Goal: Transaction & Acquisition: Purchase product/service

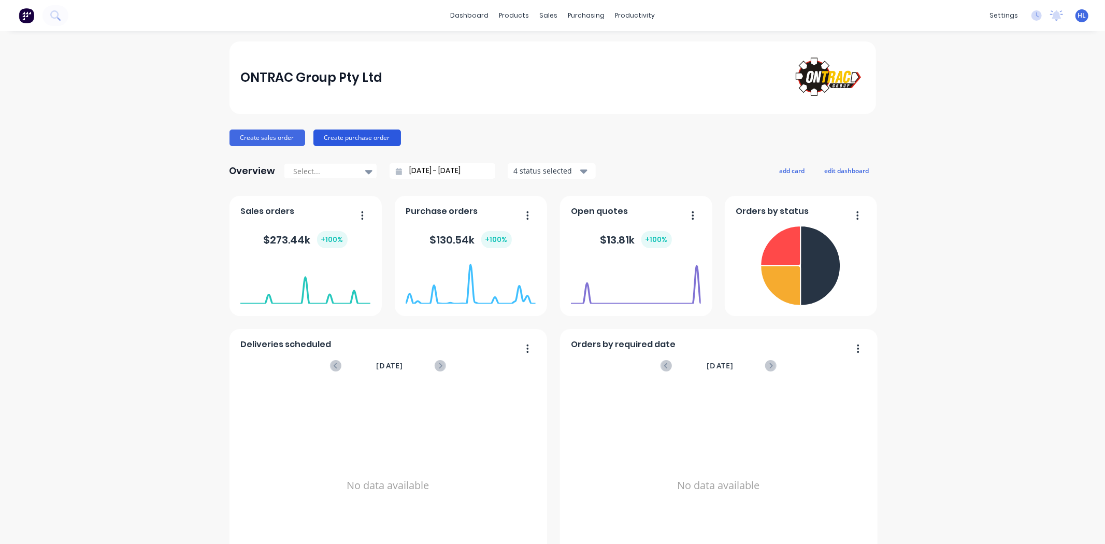
click at [343, 138] on button "Create purchase order" at bounding box center [357, 138] width 88 height 17
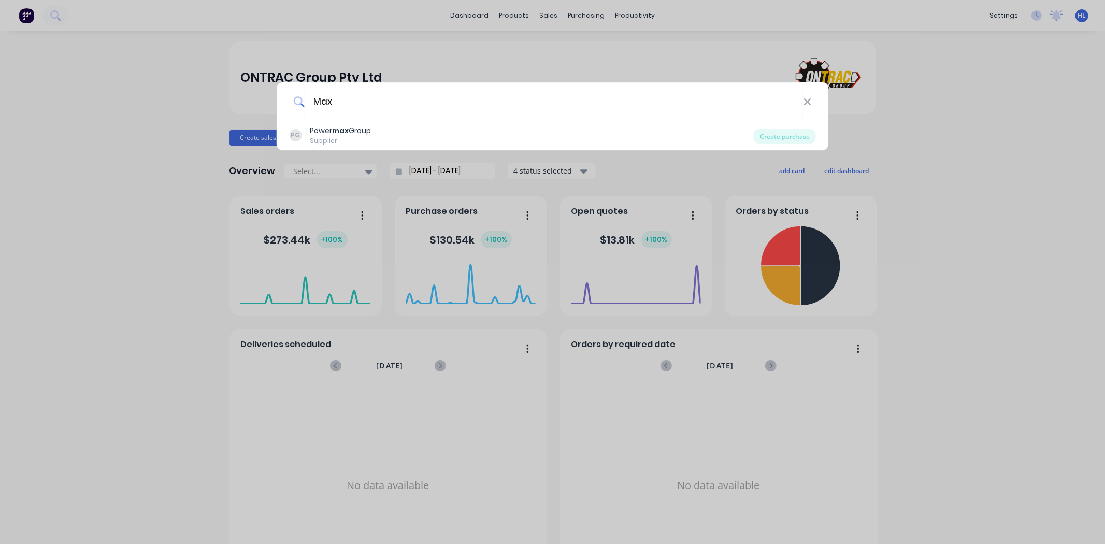
drag, startPoint x: 375, startPoint y: 107, endPoint x: 282, endPoint y: 99, distance: 93.1
click at [282, 99] on div "Max" at bounding box center [553, 101] width 552 height 39
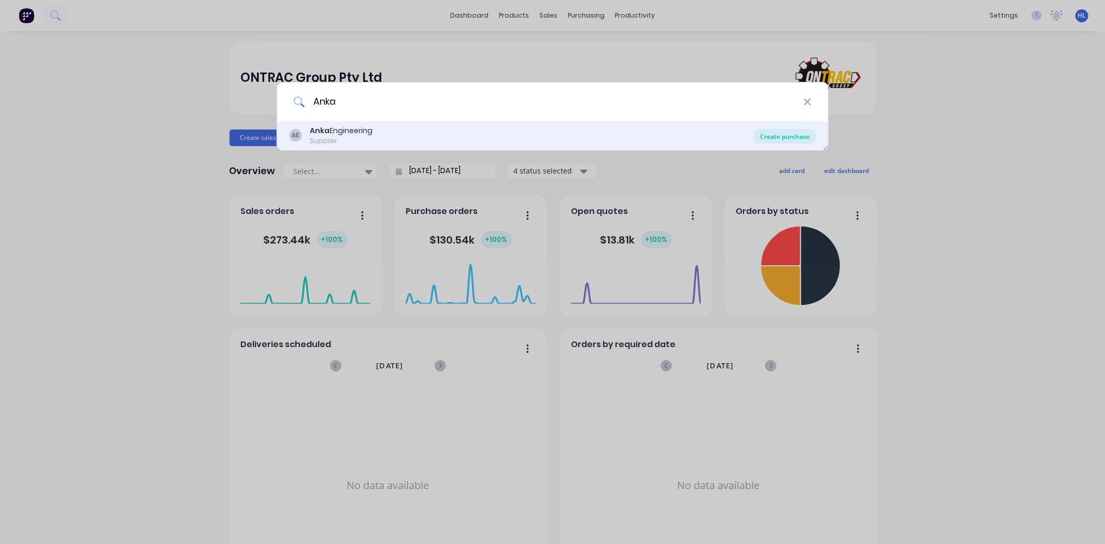
type input "Anka"
click at [790, 137] on div "Create purchase" at bounding box center [785, 136] width 62 height 15
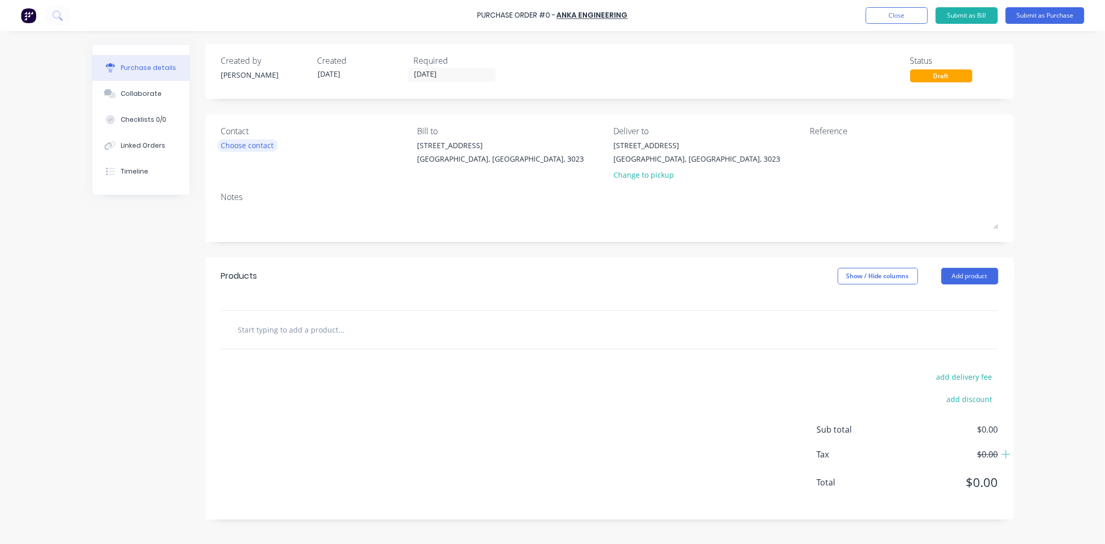
click at [253, 142] on div "Choose contact" at bounding box center [247, 145] width 53 height 11
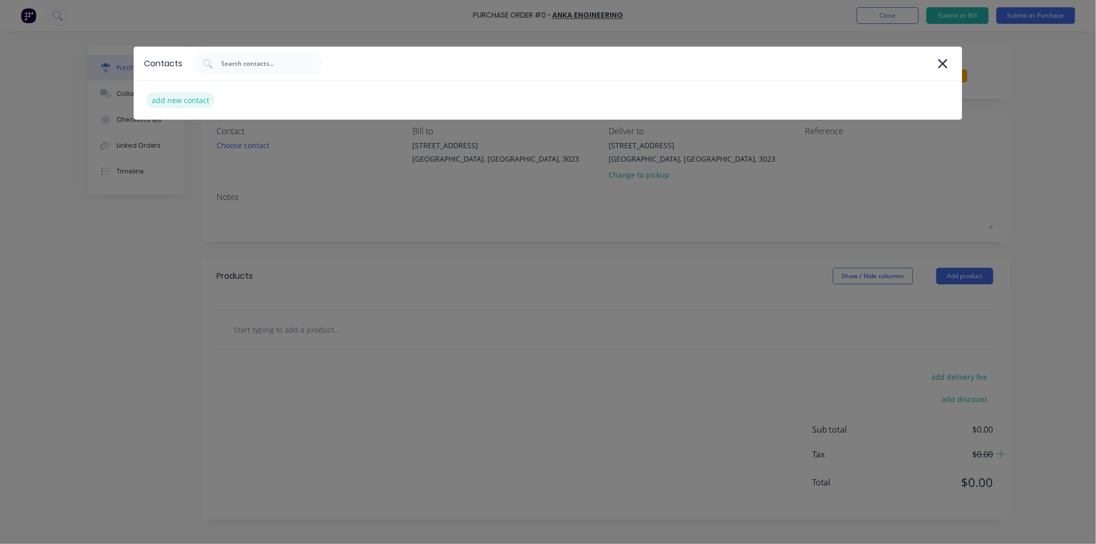
click at [166, 94] on div "add new contact" at bounding box center [181, 100] width 68 height 16
select select "AU"
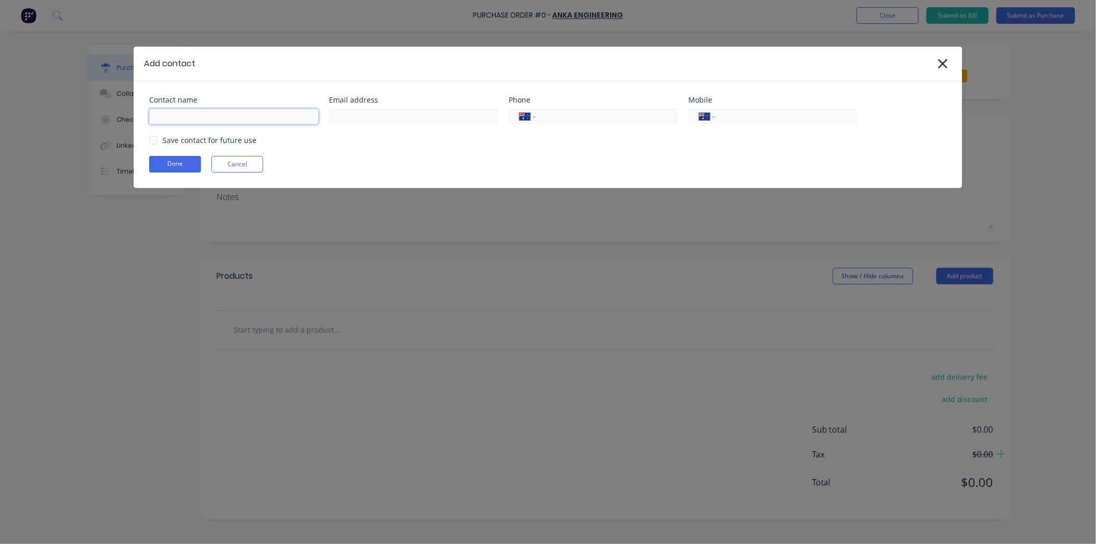
click at [279, 123] on input at bounding box center [233, 117] width 169 height 16
type input "[PERSON_NAME]"
click at [390, 125] on div "Contact name Max Tutuk Email address Phone International Afghanistan Åland Isla…" at bounding box center [548, 134] width 829 height 107
drag, startPoint x: 402, startPoint y: 119, endPoint x: 357, endPoint y: 131, distance: 45.6
click at [402, 119] on input at bounding box center [413, 117] width 169 height 16
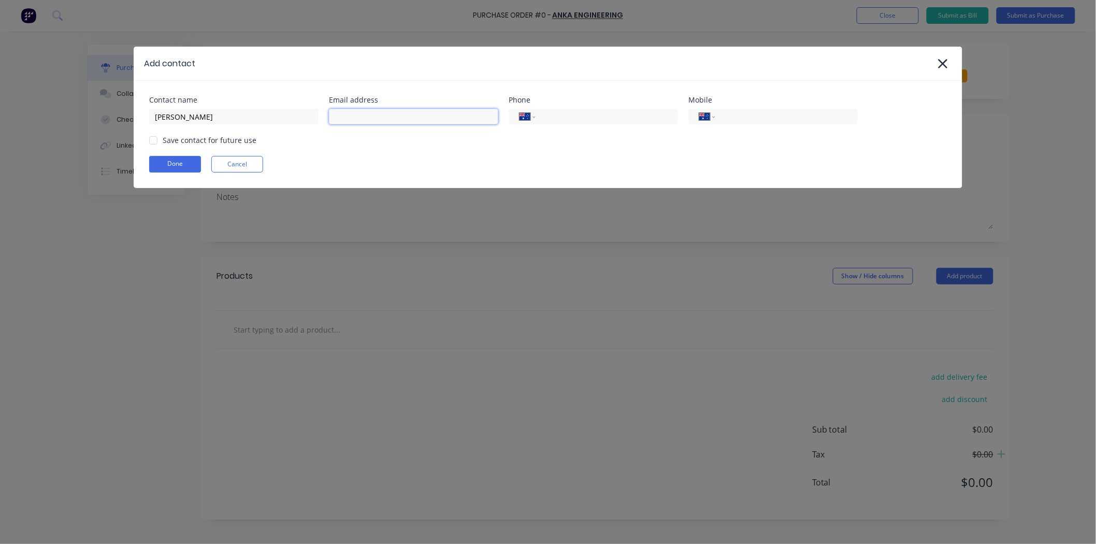
paste input "maxt@ankaeng.com.au"
type input "maxt@ankaeng.com.au"
click at [551, 165] on div "Done Cancel" at bounding box center [548, 164] width 798 height 17
click at [187, 141] on div "Save contact for future use" at bounding box center [210, 140] width 94 height 11
click at [161, 141] on div at bounding box center [153, 140] width 21 height 21
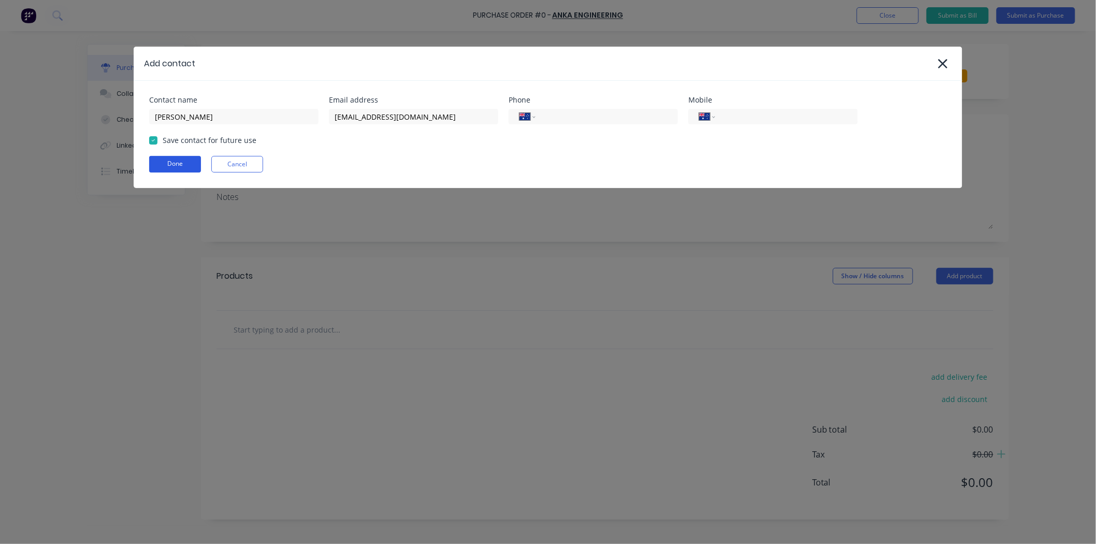
click at [182, 167] on button "Done" at bounding box center [175, 164] width 52 height 17
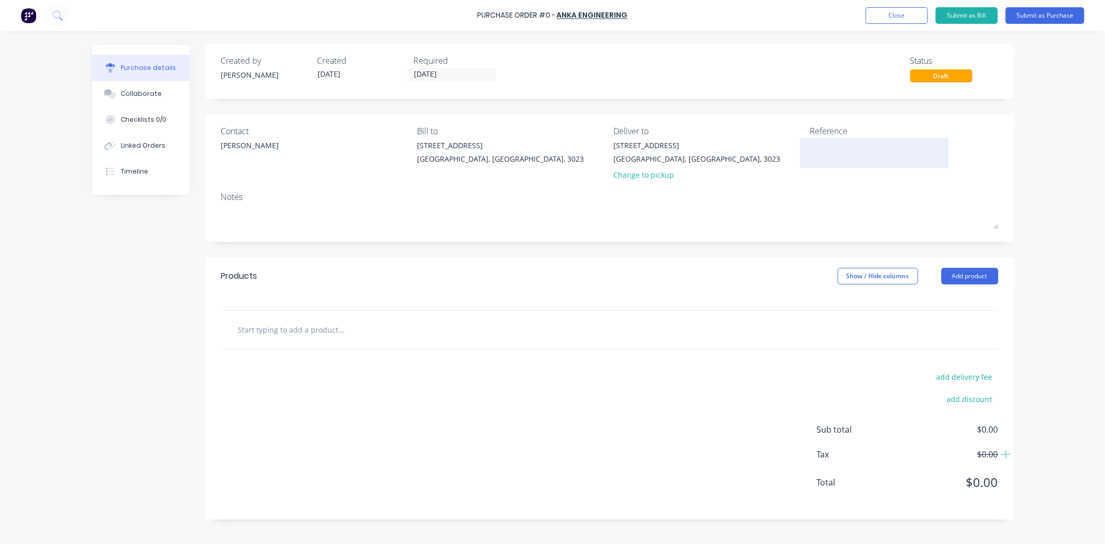
click at [844, 146] on textarea at bounding box center [875, 151] width 130 height 23
click at [743, 201] on div "Notes" at bounding box center [609, 197] width 777 height 12
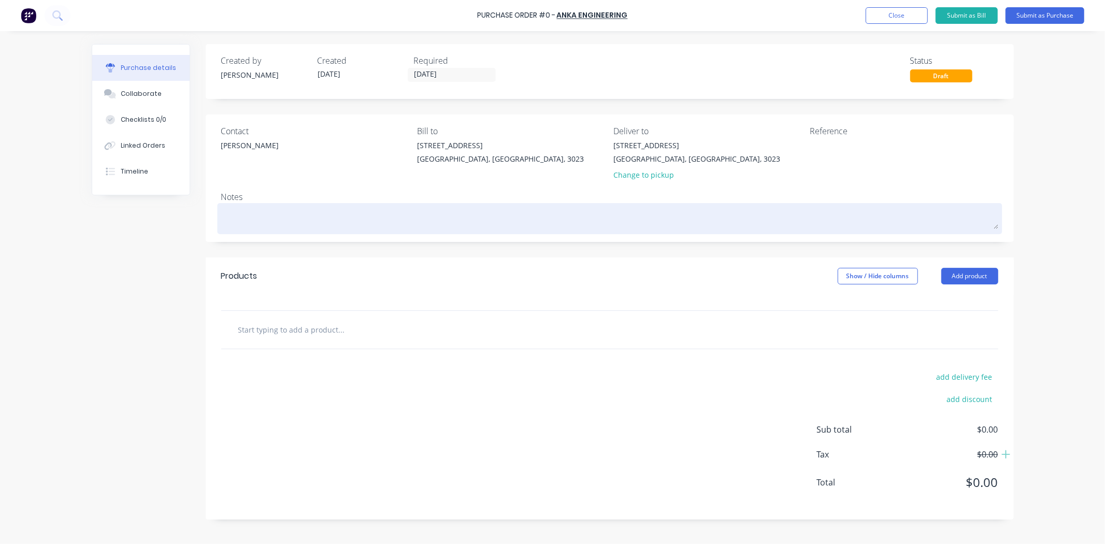
click at [288, 218] on textarea at bounding box center [609, 217] width 777 height 23
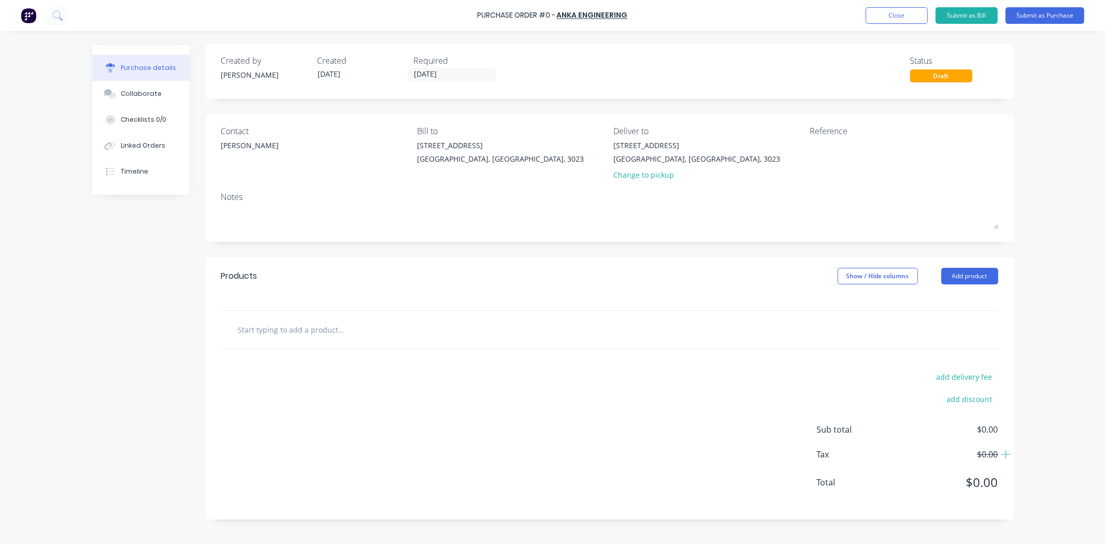
click at [313, 322] on input "text" at bounding box center [341, 329] width 207 height 21
paste input "Nozzle L76x015.5mm"
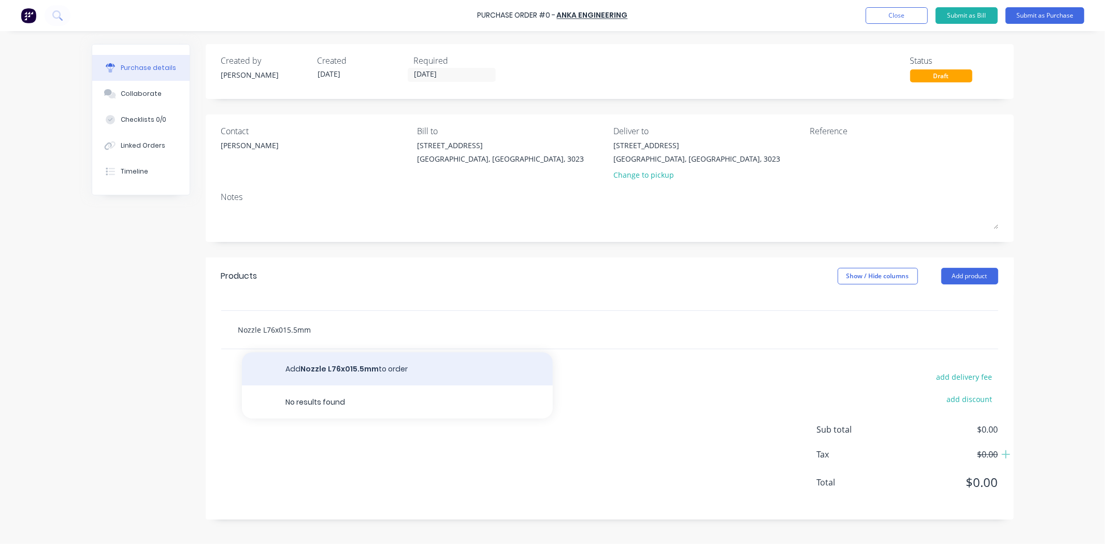
type input "Nozzle L76x015.5mm"
click at [360, 369] on button "Add Nozzle L76x015.5mm to order" at bounding box center [397, 368] width 311 height 33
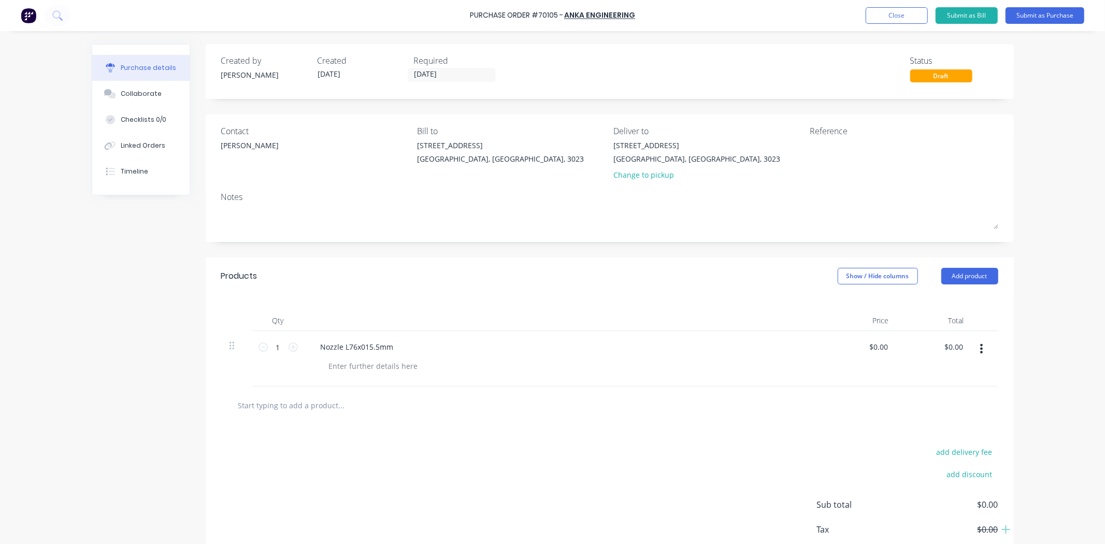
drag, startPoint x: 377, startPoint y: 391, endPoint x: 375, endPoint y: 405, distance: 13.6
click at [377, 391] on div at bounding box center [609, 405] width 777 height 38
click at [376, 405] on input "text" at bounding box center [341, 405] width 207 height 21
paste input "Diffuser L26x018.5xM10 – Brass"
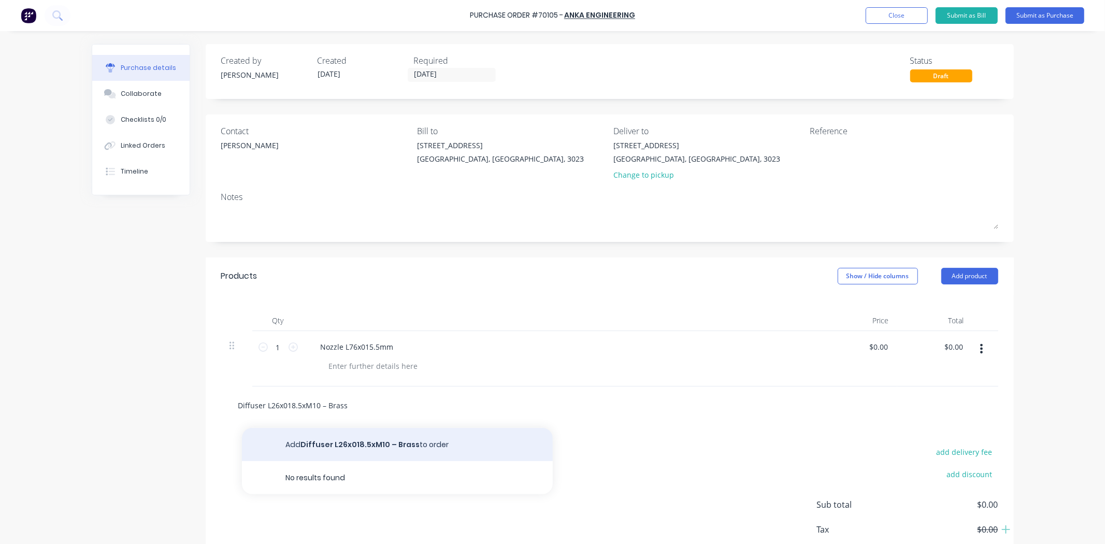
type input "Diffuser L26x018.5xM10 – Brass"
click at [370, 446] on button "Add Diffuser L26x018.5xM10 – Brass to order" at bounding box center [397, 444] width 311 height 33
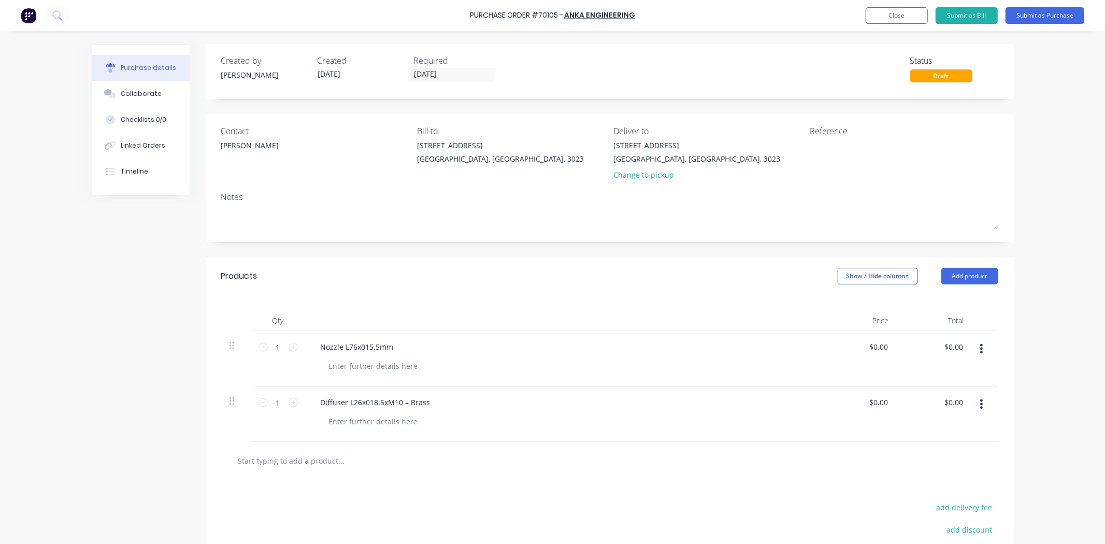
click at [434, 408] on div "Diffuser L26x018.5xM10 – Brass" at bounding box center [563, 402] width 502 height 15
click at [426, 403] on div "Diffuser L26x018.5xM10 – Brass" at bounding box center [375, 402] width 126 height 15
click at [511, 410] on div "Diffuser L26x018.5xM10 – Brass" at bounding box center [563, 402] width 502 height 15
click at [327, 461] on input "text" at bounding box center [341, 460] width 207 height 21
paste input "Contact tips M10-1.6 CuCrZr"
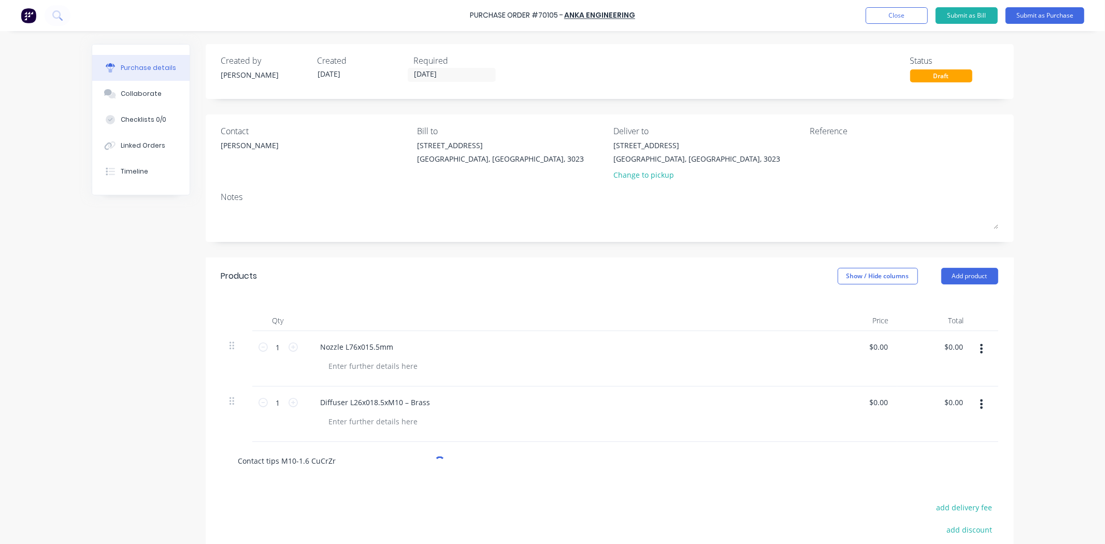
type input "Contact tips M10-1.6 CuCrZr"
click at [316, 452] on input "Contact tips M10-1.6 CuCrZr" at bounding box center [341, 460] width 207 height 21
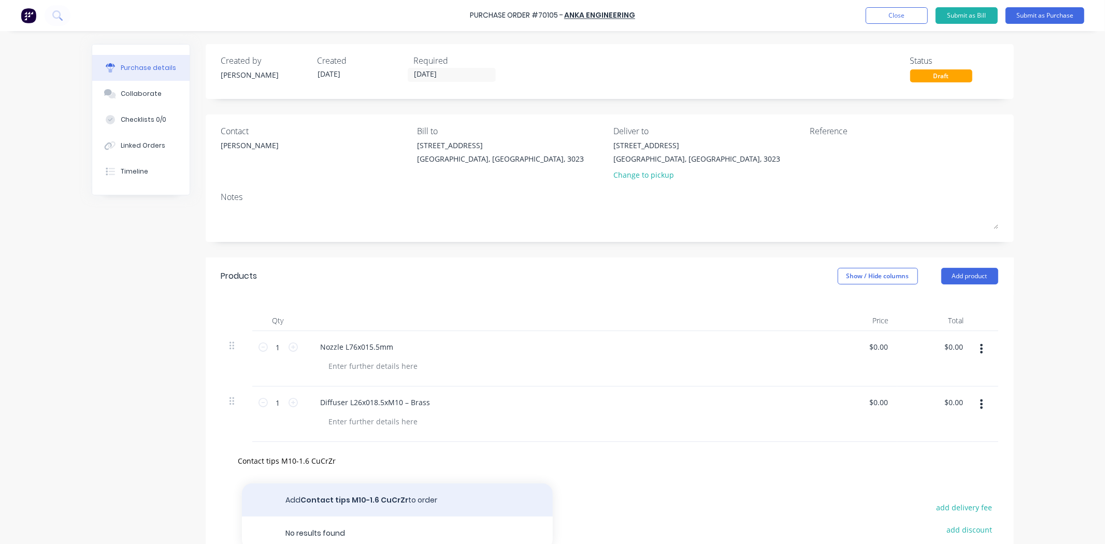
click at [363, 496] on button "Add Contact tips M10-1.6 CuCrZr to order" at bounding box center [397, 499] width 311 height 33
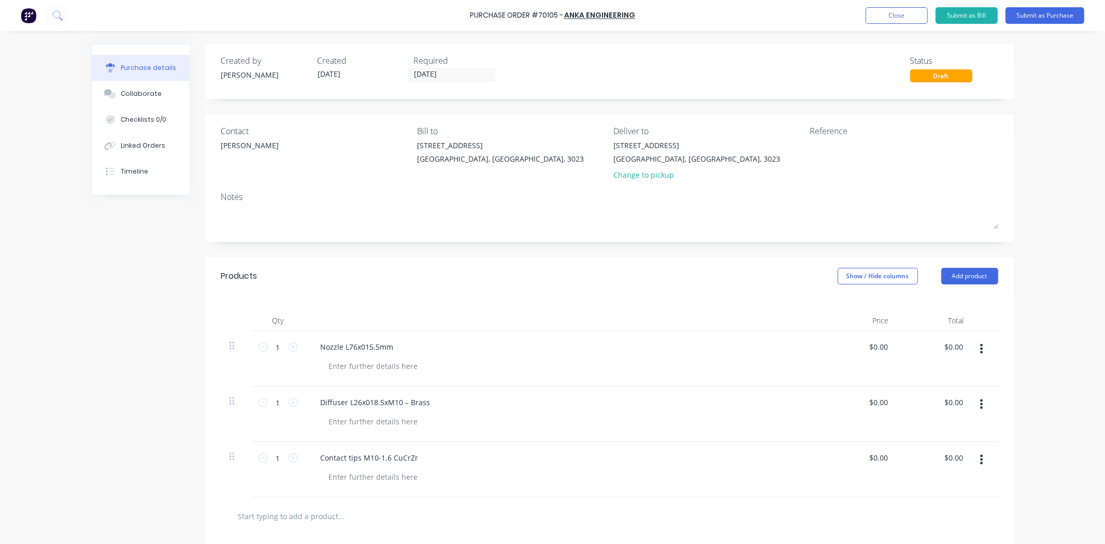
click at [890, 343] on div "$0.00 $0.00" at bounding box center [859, 358] width 75 height 55
click at [879, 348] on input "0.00" at bounding box center [878, 346] width 24 height 15
drag, startPoint x: 884, startPoint y: 348, endPoint x: 806, endPoint y: 352, distance: 77.8
click at [806, 352] on div "1 1 Nozzle L76x015.5mm 0.00 0.00 $0.00 $0.00" at bounding box center [609, 358] width 777 height 55
type input "$28.40"
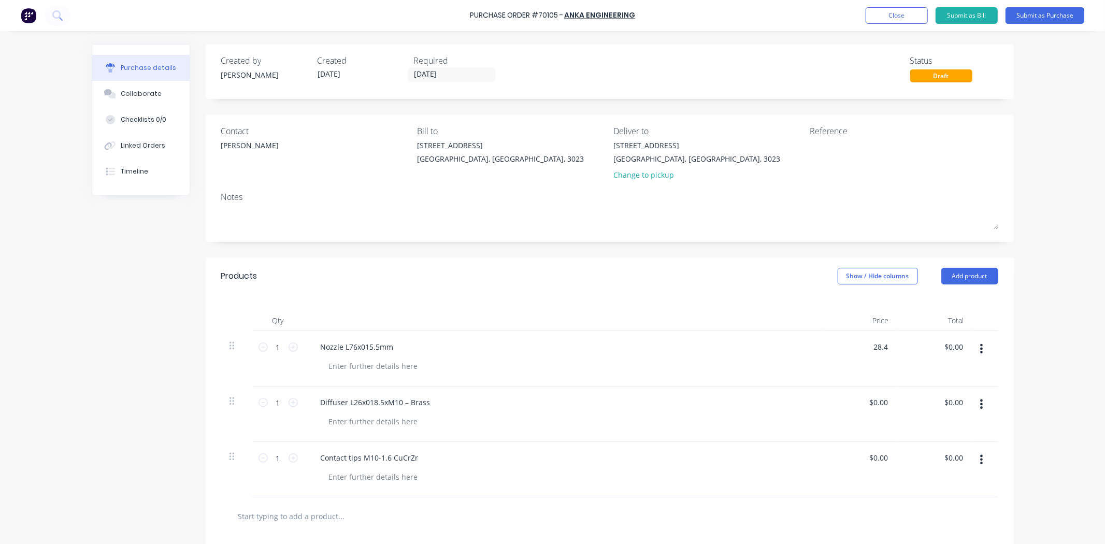
type input "$28.40"
click at [897, 370] on div "$28.40 $0.00" at bounding box center [934, 358] width 75 height 55
click at [878, 401] on input "0.00" at bounding box center [880, 402] width 20 height 15
type input "$18.00"
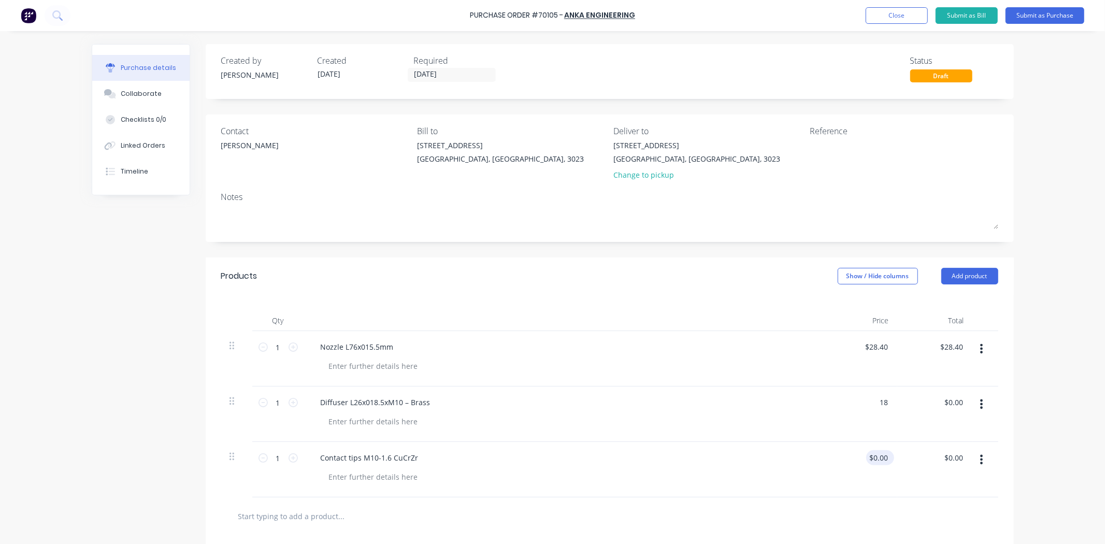
type input "$18.00"
click at [879, 461] on input "0.00" at bounding box center [878, 457] width 24 height 15
type input "$4.90"
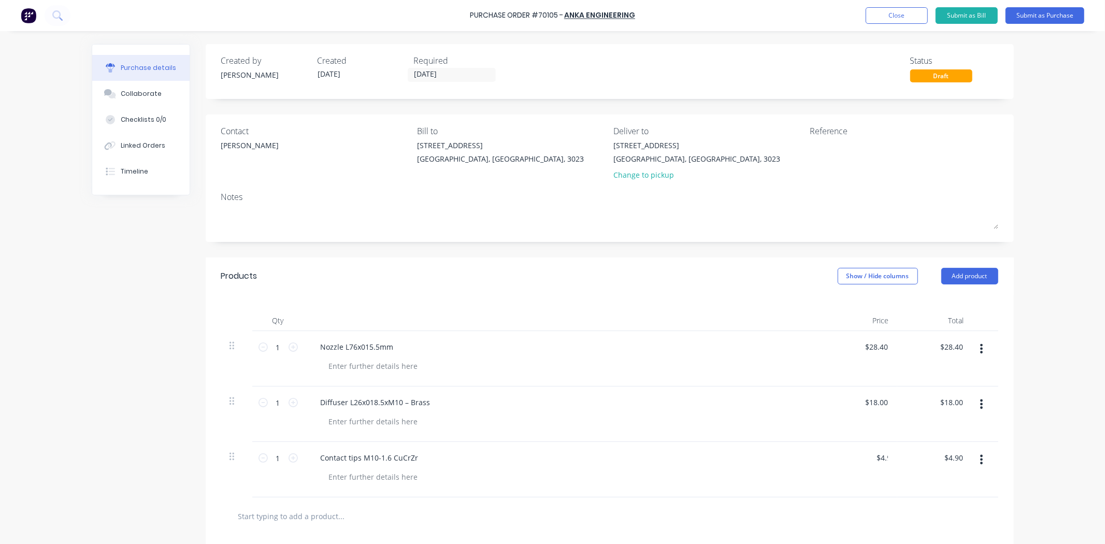
click at [749, 446] on div "Contact tips M10-1.6 CuCrZr" at bounding box center [563, 469] width 518 height 55
click at [278, 346] on input "1" at bounding box center [278, 347] width 21 height 16
click at [270, 350] on input "1" at bounding box center [278, 347] width 21 height 16
type input "2"
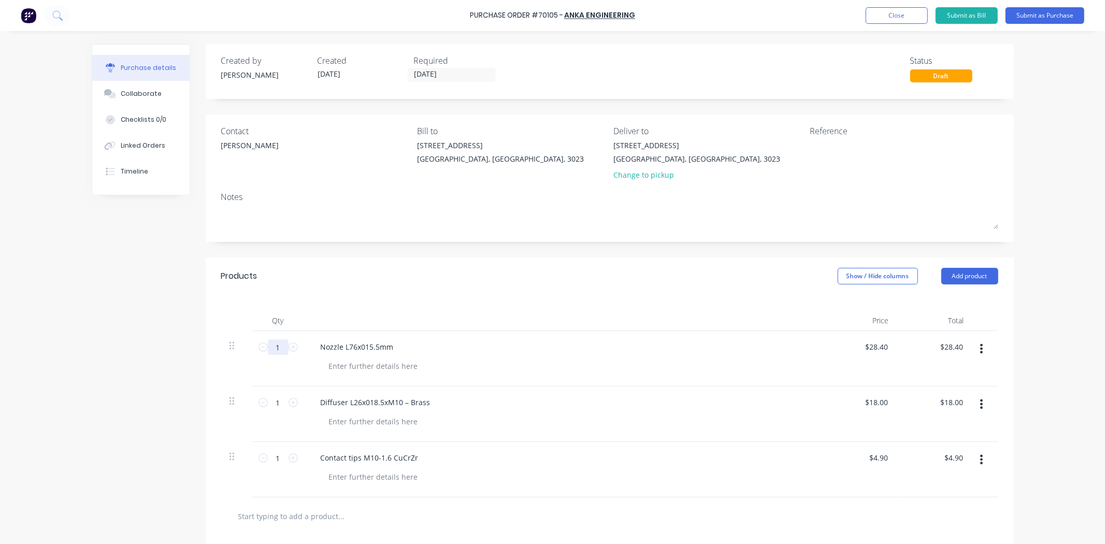
type input "$56.80"
type input "2"
click at [273, 410] on input "1" at bounding box center [278, 403] width 21 height 16
click at [272, 410] on input "1" at bounding box center [278, 403] width 21 height 16
type input "2"
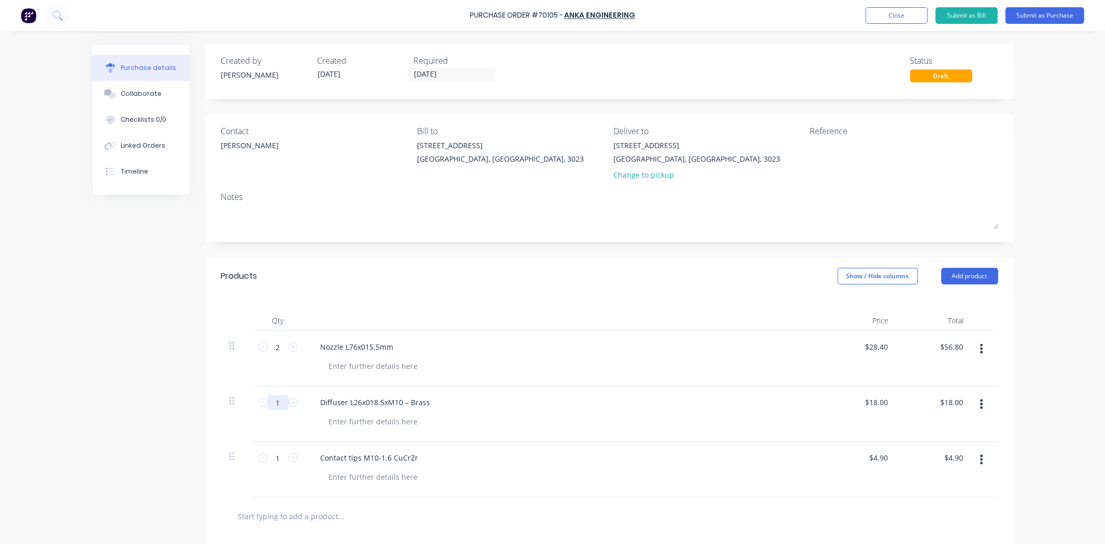
type input "$36.00"
type input "2"
click at [275, 464] on input "1" at bounding box center [278, 458] width 21 height 16
type input "10"
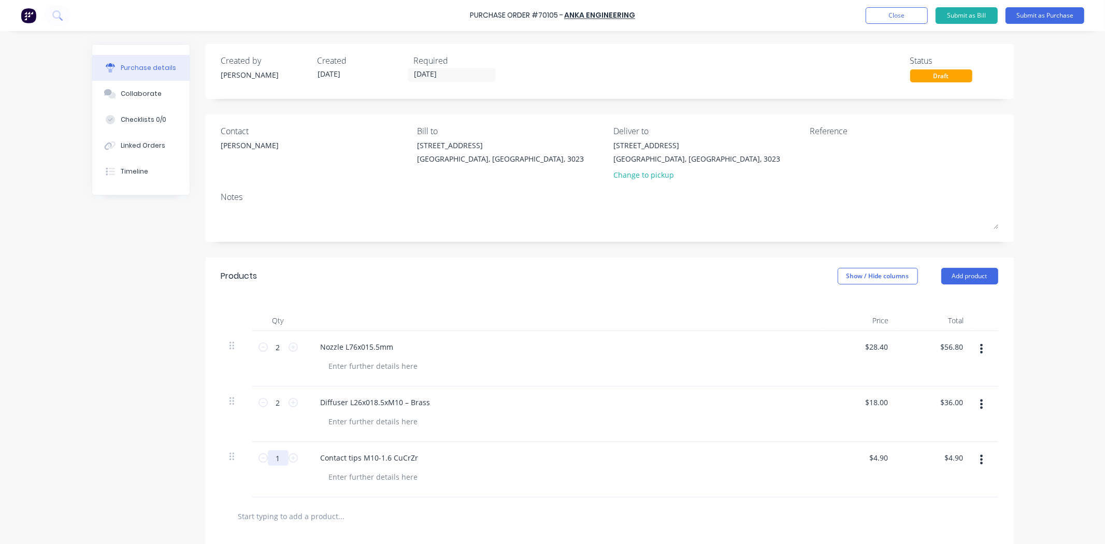
type input "$49.00"
type input "10"
click at [496, 439] on div "Diffuser L26x018.5xM10 – Brass" at bounding box center [563, 413] width 518 height 55
click at [1050, 17] on button "Submit as Purchase" at bounding box center [1045, 15] width 79 height 17
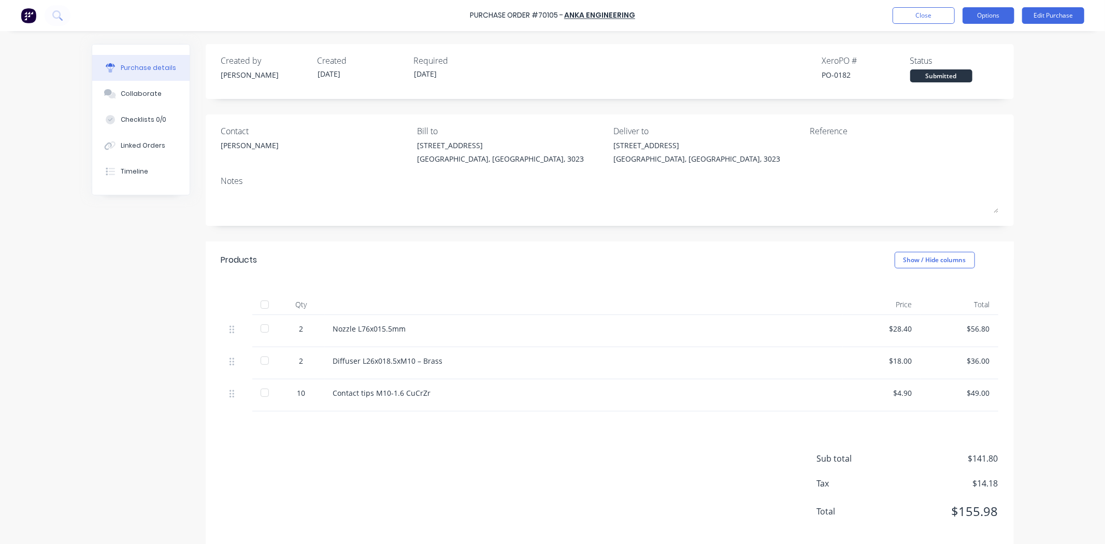
click at [985, 18] on button "Options" at bounding box center [989, 15] width 52 height 17
click at [981, 46] on div "Print / Email" at bounding box center [965, 42] width 80 height 15
click at [969, 65] on div "With pricing" at bounding box center [965, 62] width 80 height 15
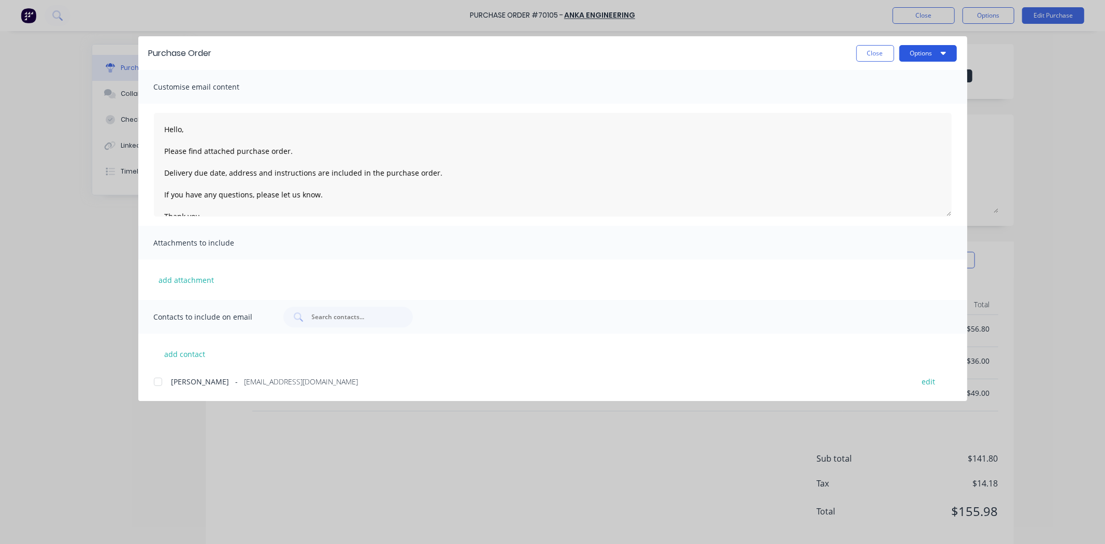
click at [925, 53] on button "Options" at bounding box center [928, 53] width 58 height 17
click at [924, 101] on div "Print" at bounding box center [908, 100] width 80 height 15
click at [872, 56] on button "Close" at bounding box center [875, 53] width 38 height 17
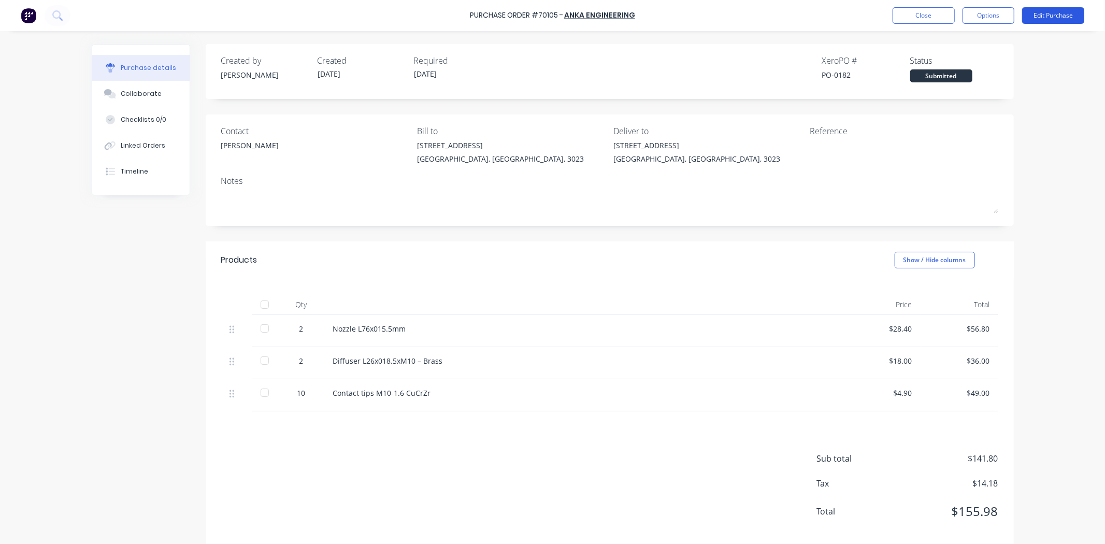
click at [1045, 17] on button "Edit Purchase" at bounding box center [1053, 15] width 62 height 17
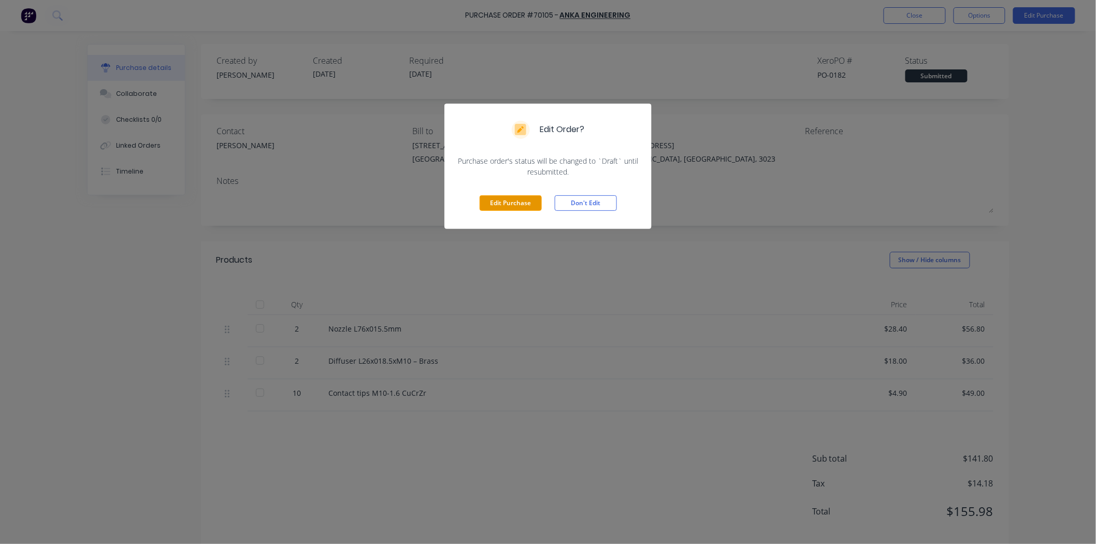
click at [517, 205] on button "Edit Purchase" at bounding box center [511, 203] width 62 height 16
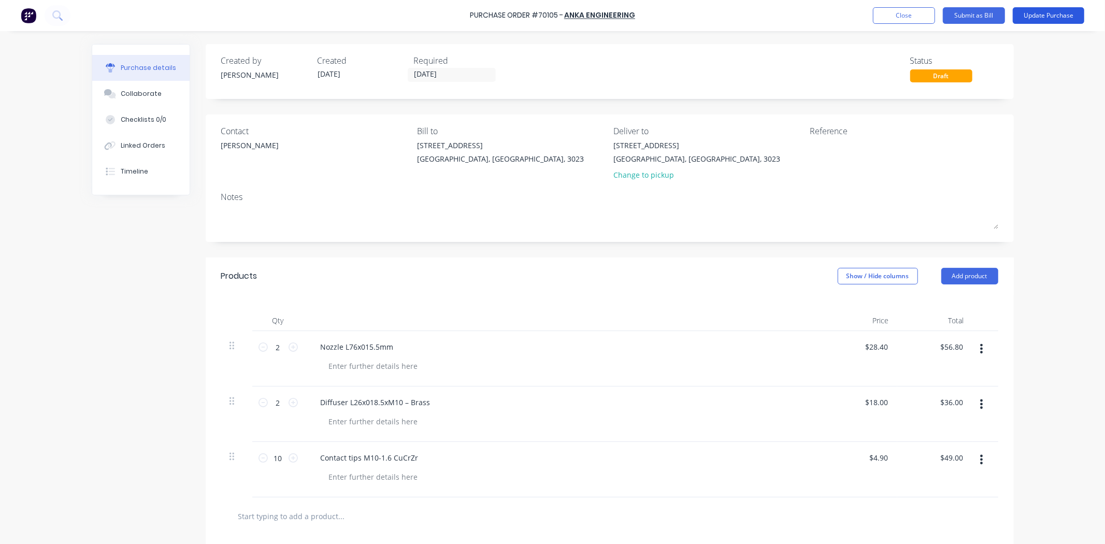
click at [1043, 12] on button "Update Purchase" at bounding box center [1048, 15] width 71 height 17
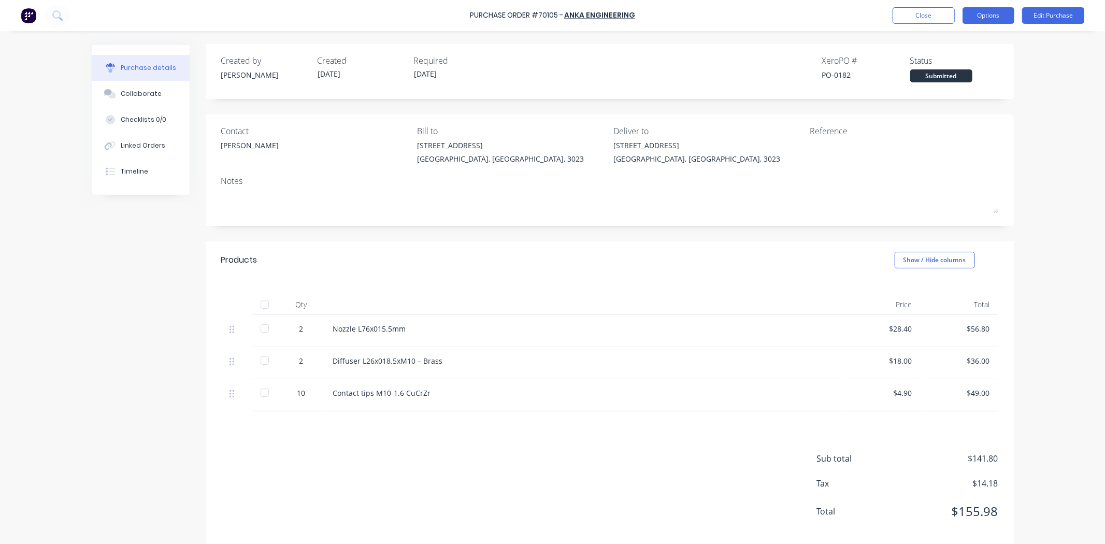
click at [996, 11] on button "Options" at bounding box center [989, 15] width 52 height 17
click at [966, 40] on div "Print / Email" at bounding box center [965, 42] width 80 height 15
click at [955, 66] on div "With pricing" at bounding box center [965, 62] width 80 height 15
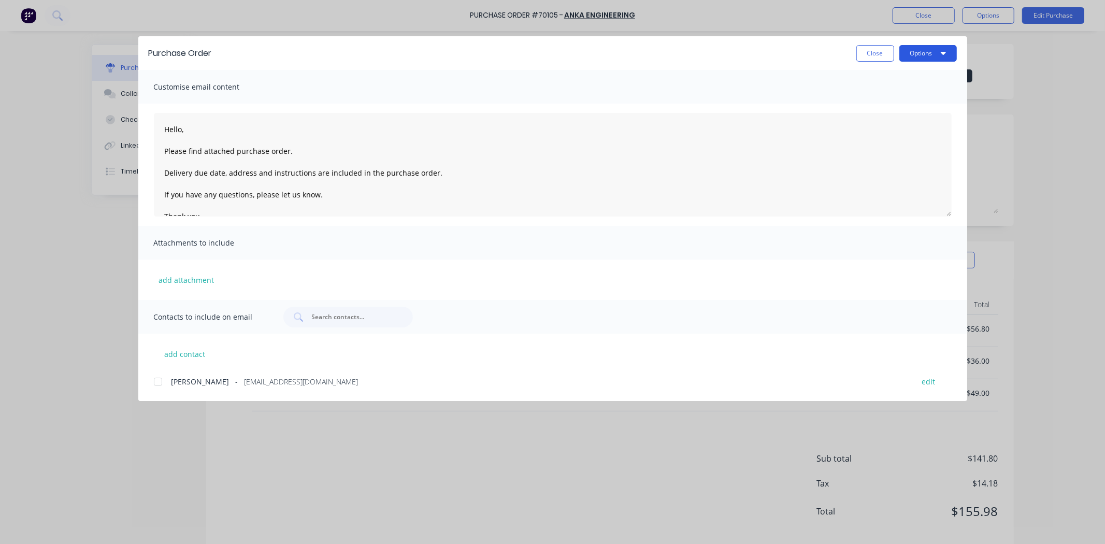
click at [934, 49] on button "Options" at bounding box center [928, 53] width 58 height 17
click at [915, 96] on div "Print" at bounding box center [908, 100] width 80 height 15
click at [881, 52] on button "Close" at bounding box center [875, 53] width 38 height 17
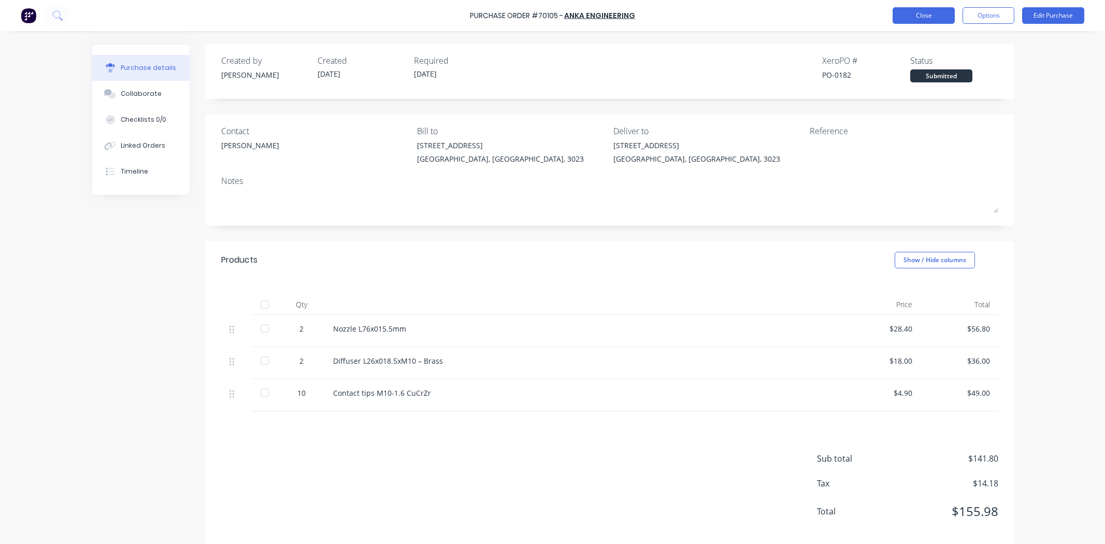
click at [903, 12] on button "Close" at bounding box center [924, 15] width 62 height 17
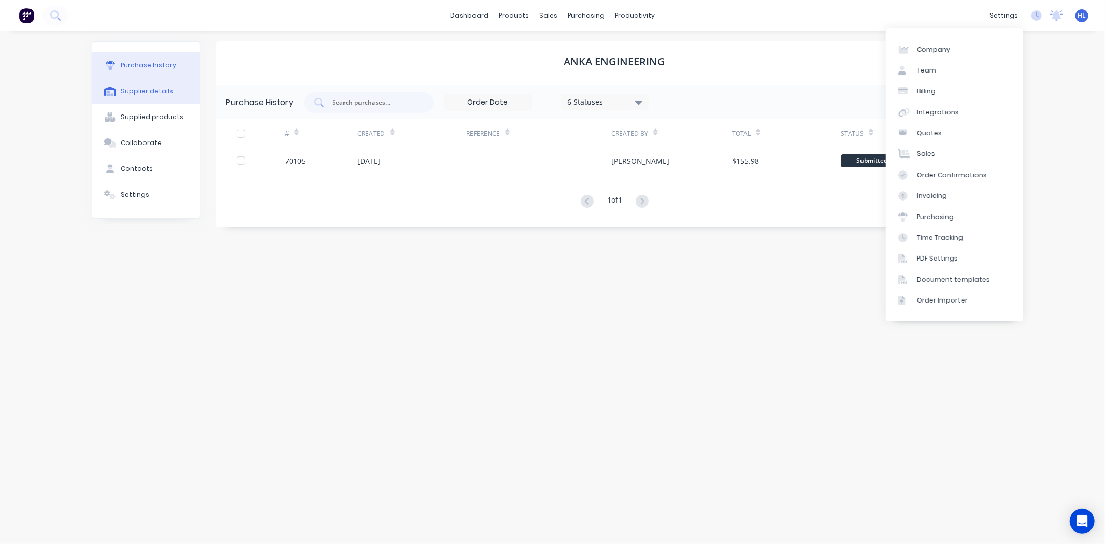
click at [158, 84] on button "Supplier details" at bounding box center [146, 91] width 108 height 26
select select "AU"
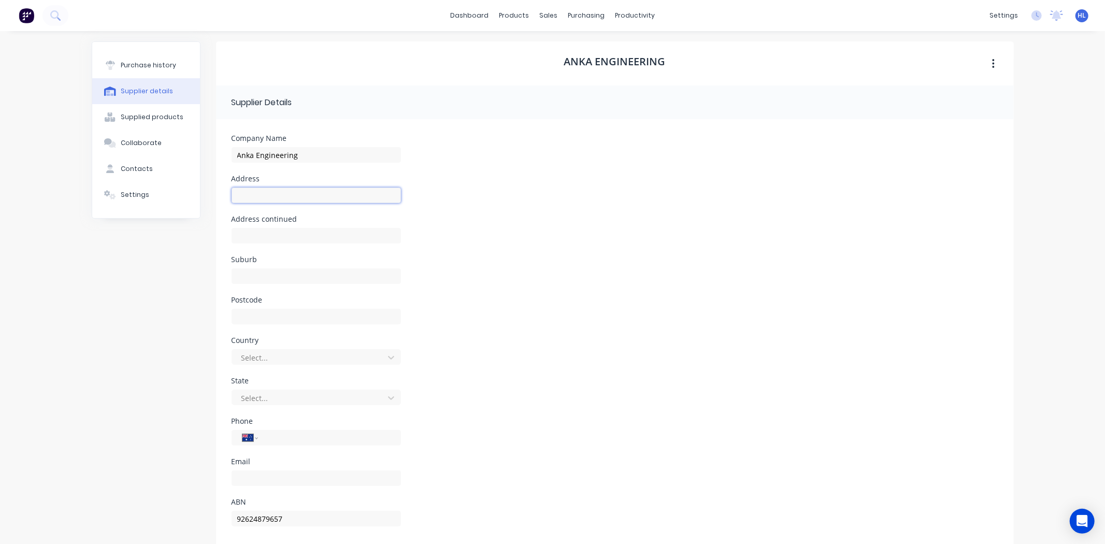
click at [335, 201] on input at bounding box center [316, 196] width 169 height 16
paste input "4/16 Tennyson St"
type input "4/16 Tennyson St"
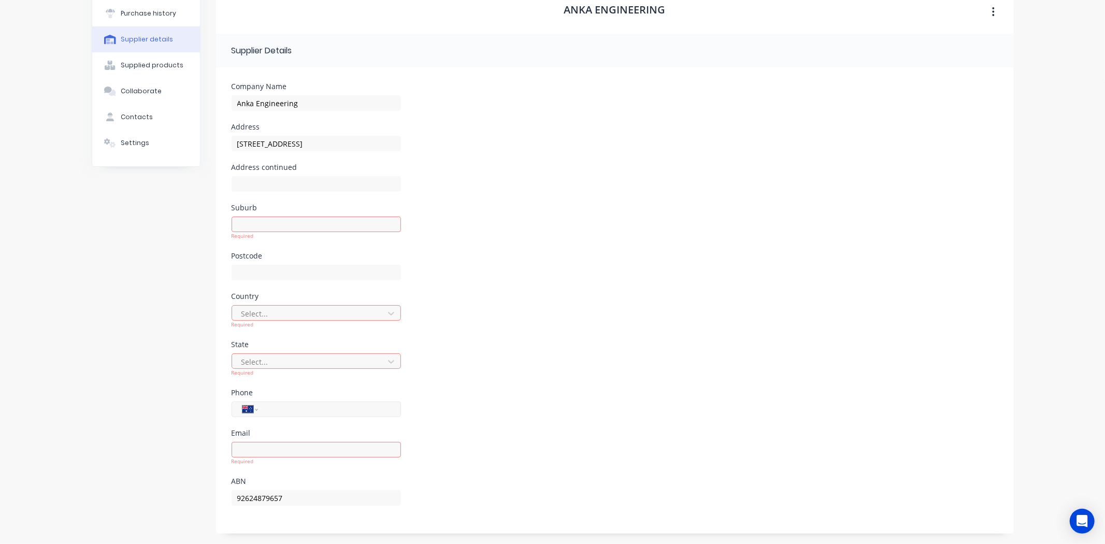
click at [279, 414] on input "tel" at bounding box center [327, 410] width 124 height 12
paste input "1300 029 207"
type input "1300 029 207"
click at [458, 393] on div "Phone International Afghanistan Åland Islands Albania Algeria American Samoa An…" at bounding box center [615, 409] width 767 height 40
click at [285, 449] on input at bounding box center [316, 450] width 169 height 16
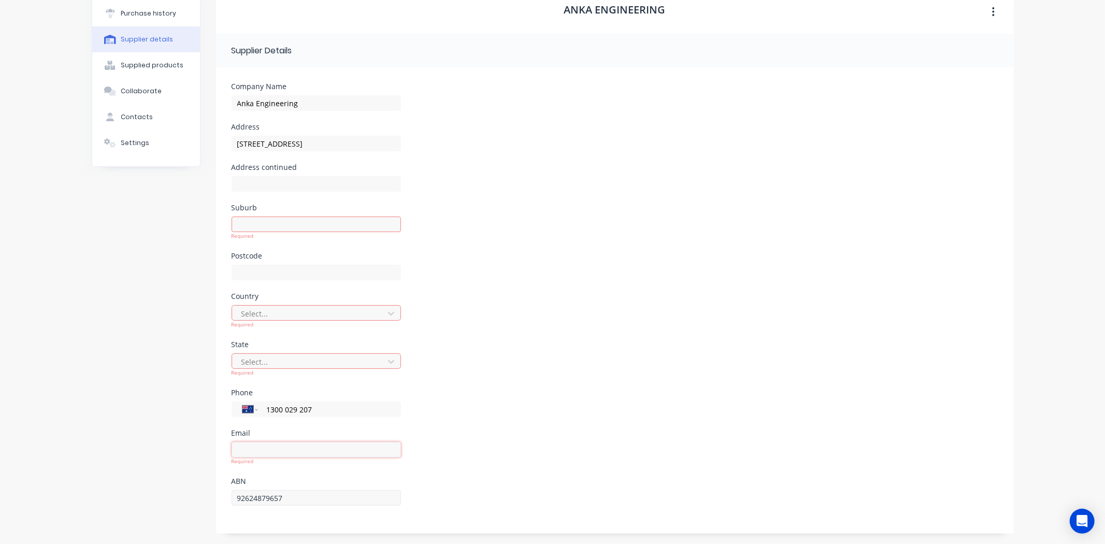
paste input "sales@ankaeng.com.au"
type input "sales@ankaeng.com.au"
click at [446, 475] on div "Email sales@ankaeng.com.au Required" at bounding box center [615, 453] width 767 height 48
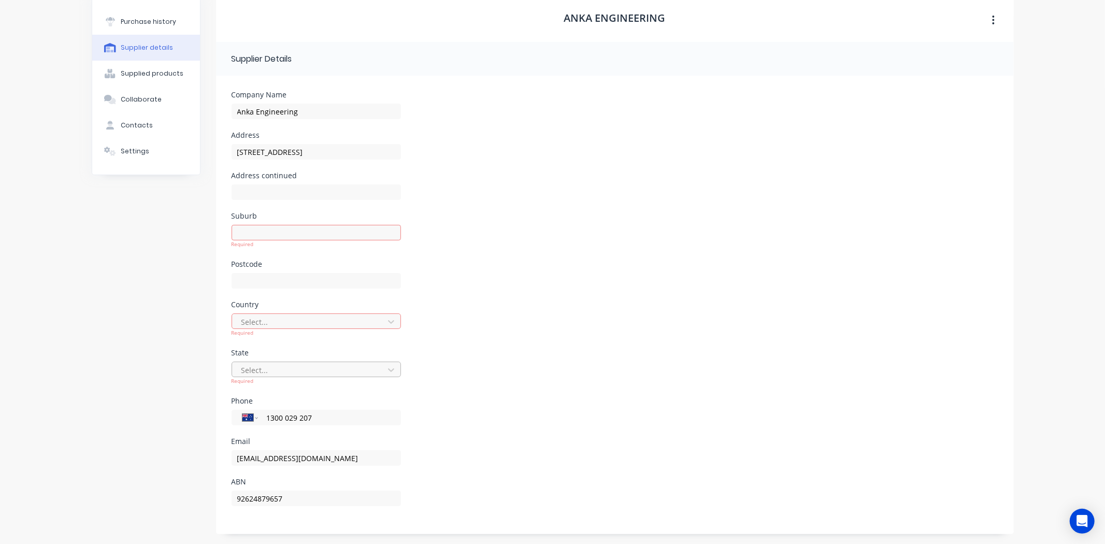
click at [281, 364] on div at bounding box center [309, 370] width 138 height 13
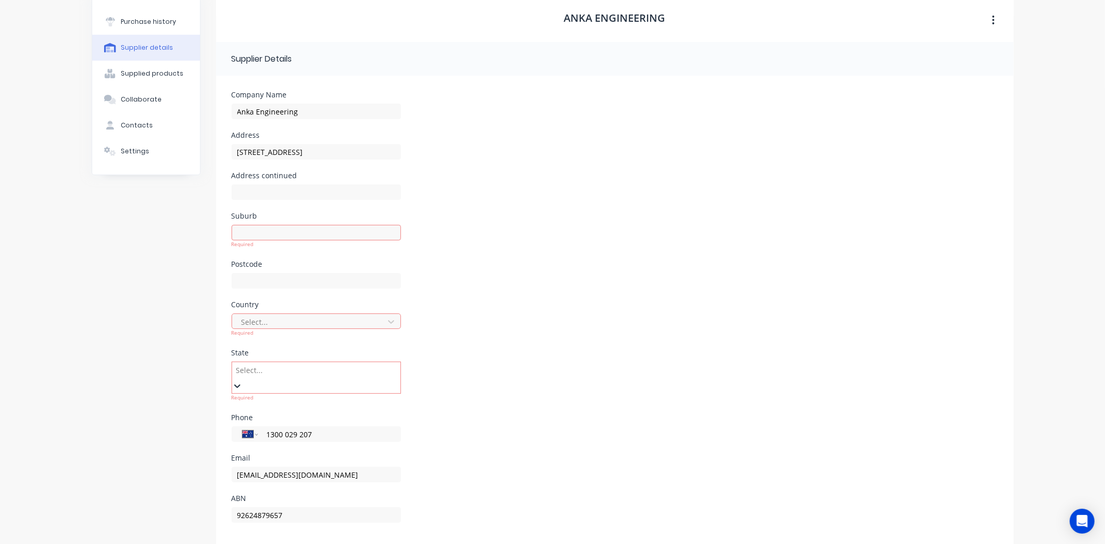
click at [280, 372] on div at bounding box center [309, 370] width 149 height 13
click at [296, 374] on div at bounding box center [309, 370] width 149 height 13
click at [423, 354] on div "State Use Up and Down to choose options, press Enter to select the currently fo…" at bounding box center [615, 381] width 767 height 65
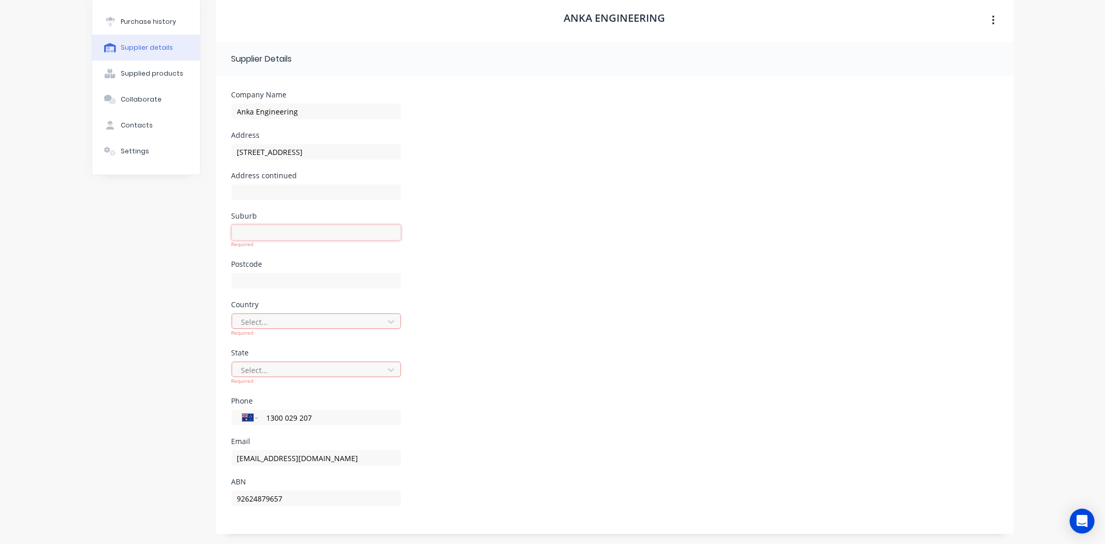
click at [299, 236] on input at bounding box center [316, 233] width 169 height 16
paste input "Williamstwon North 3016"
drag, startPoint x: 337, startPoint y: 233, endPoint x: 302, endPoint y: 242, distance: 35.9
click at [302, 242] on div "Williamstwon North 3016 Required" at bounding box center [316, 236] width 169 height 23
type input "Williamstwon North"
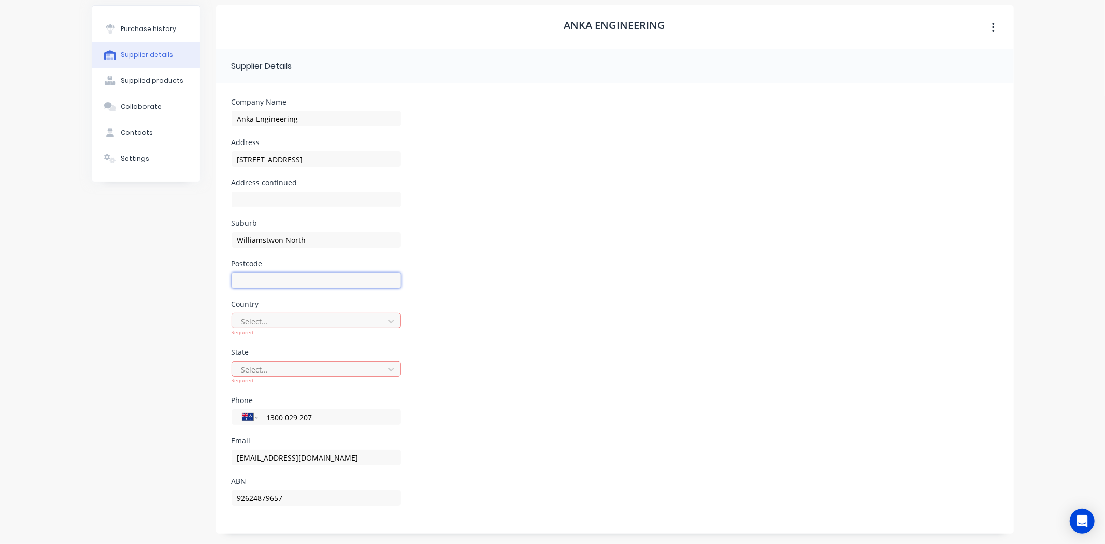
click at [309, 281] on input at bounding box center [316, 281] width 169 height 16
paste input "3016"
type input "3016"
drag, startPoint x: 265, startPoint y: 245, endPoint x: 271, endPoint y: 245, distance: 6.7
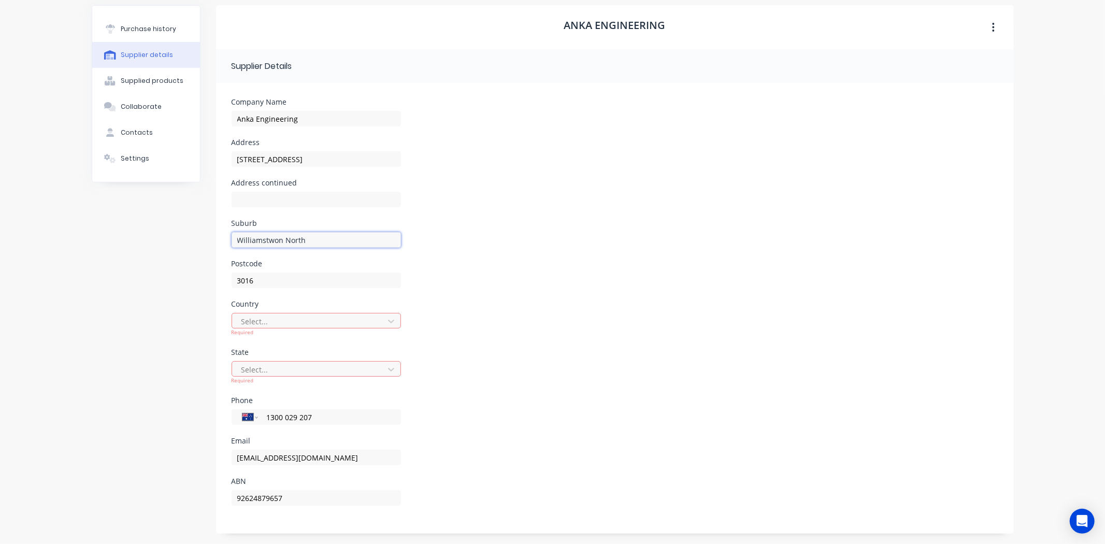
click at [271, 245] on input "Williamstwon North" at bounding box center [316, 240] width 169 height 16
drag, startPoint x: 277, startPoint y: 244, endPoint x: 171, endPoint y: 240, distance: 106.3
click at [171, 240] on div "Purchase history Supplier details Supplied products Collaborate Contacts Settin…" at bounding box center [553, 269] width 922 height 528
drag, startPoint x: 363, startPoint y: 239, endPoint x: 106, endPoint y: 234, distance: 257.5
click at [106, 234] on div "Purchase history Supplier details Supplied products Collaborate Contacts Settin…" at bounding box center [553, 269] width 922 height 528
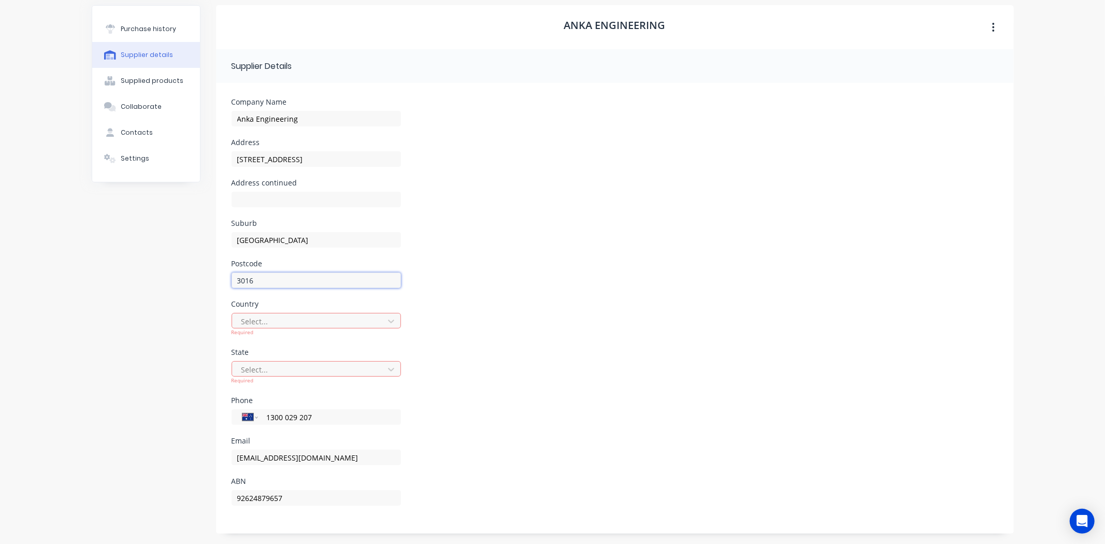
drag, startPoint x: 260, startPoint y: 278, endPoint x: 169, endPoint y: 268, distance: 91.2
click at [169, 269] on div "Purchase history Supplier details Supplied products Collaborate Contacts Settin…" at bounding box center [553, 269] width 922 height 528
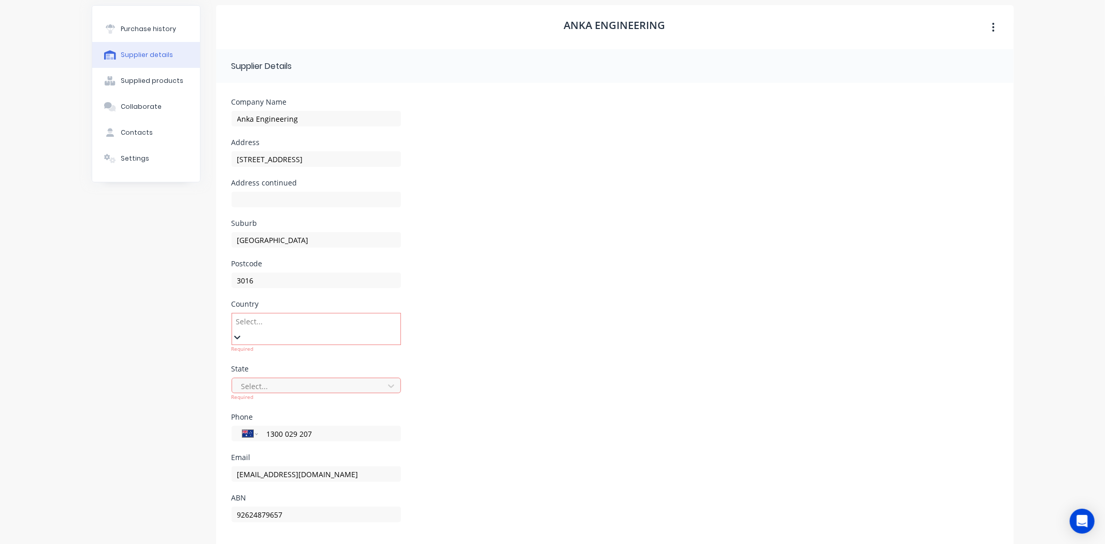
click at [305, 326] on div at bounding box center [309, 321] width 149 height 13
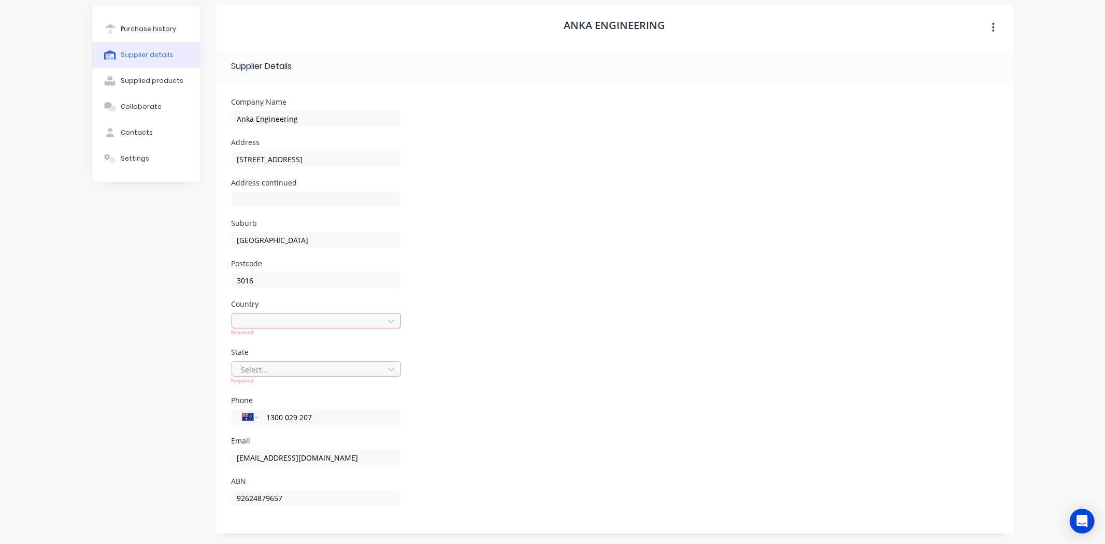
drag, startPoint x: 314, startPoint y: 357, endPoint x: 313, endPoint y: 370, distance: 13.0
click at [314, 359] on div "State Select... Required" at bounding box center [316, 373] width 169 height 48
click at [313, 372] on div at bounding box center [309, 369] width 138 height 13
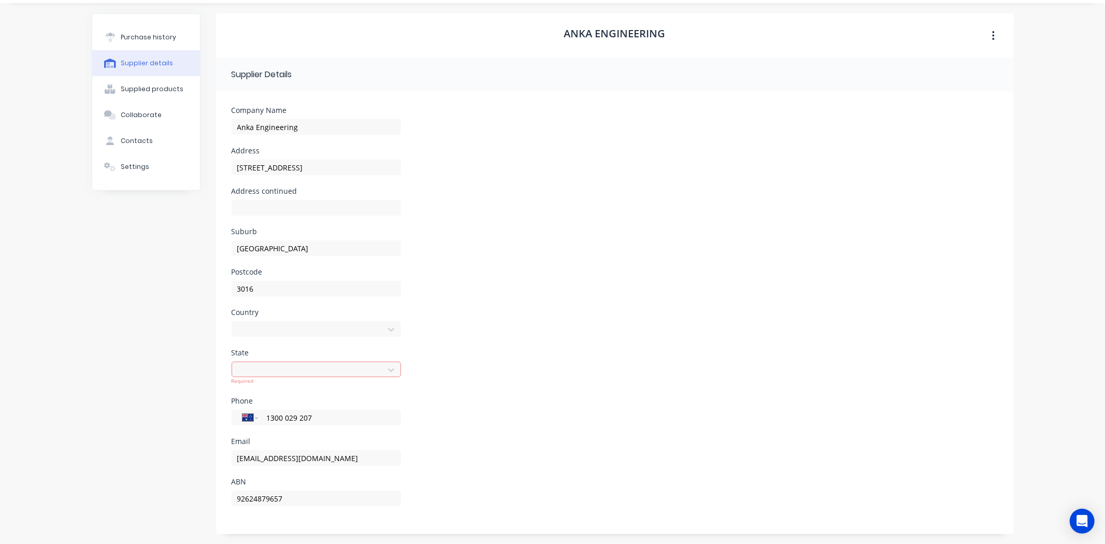
click at [558, 309] on div "Country Australia" at bounding box center [615, 329] width 767 height 40
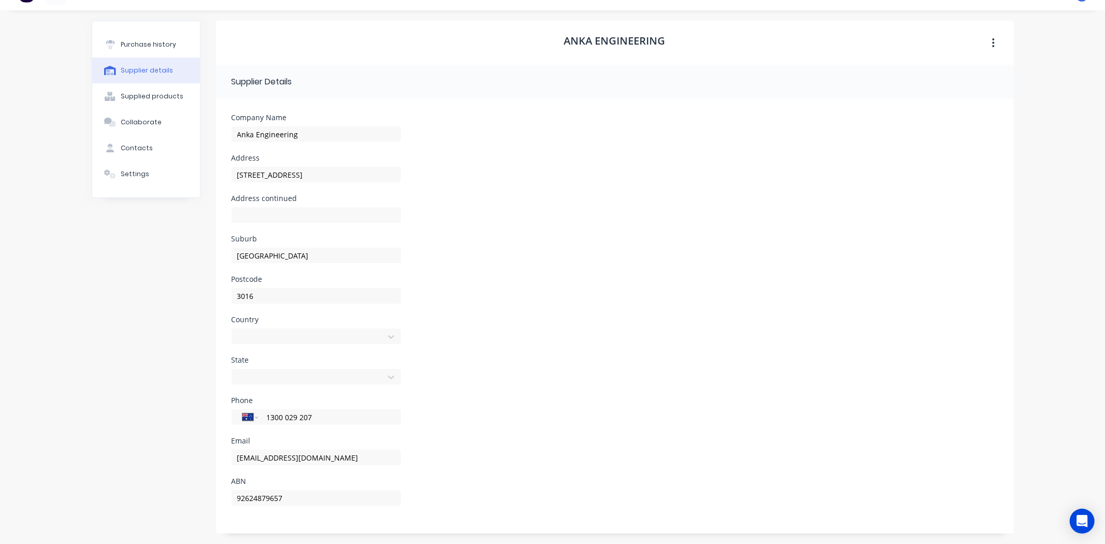
scroll to position [21, 0]
click at [363, 177] on input "4/16 Tennyson St" at bounding box center [316, 175] width 169 height 16
click at [512, 192] on div "Address 4/16 Tennyson St" at bounding box center [615, 174] width 767 height 40
type input "Williamstown North"
drag, startPoint x: 312, startPoint y: 140, endPoint x: 190, endPoint y: 143, distance: 121.8
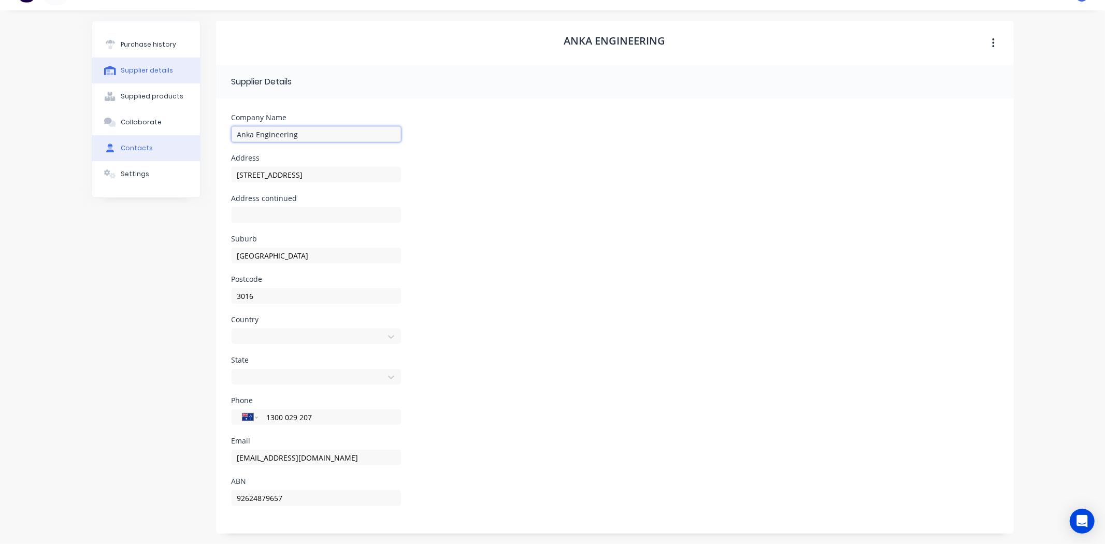
click at [190, 143] on div "Purchase history Supplier details Supplied products Collaborate Contacts Settin…" at bounding box center [553, 277] width 922 height 513
click at [496, 216] on div "Address continued" at bounding box center [615, 215] width 767 height 40
click at [154, 90] on button "Supplied products" at bounding box center [146, 96] width 108 height 26
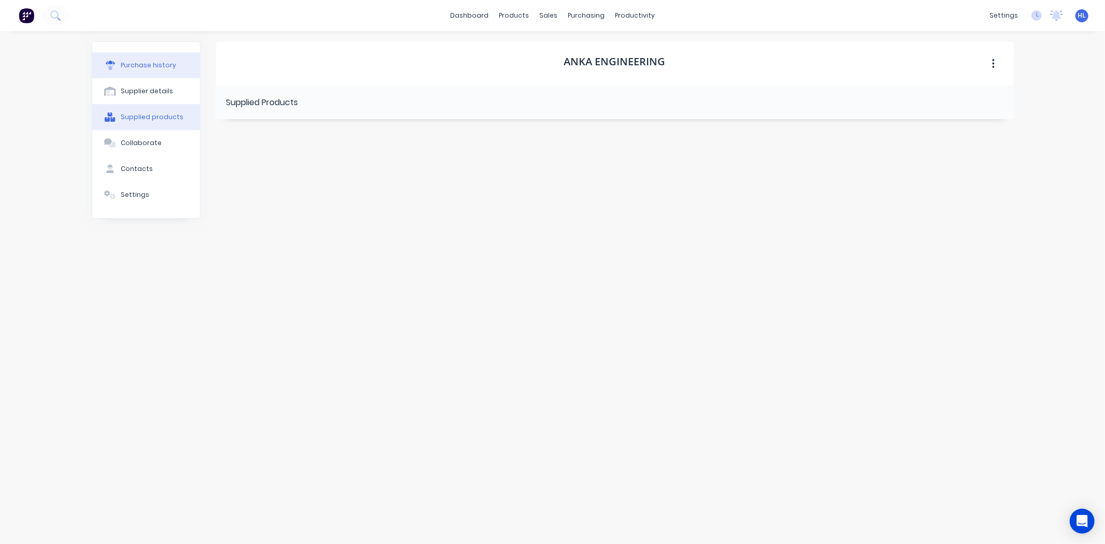
click at [154, 75] on button "Purchase history" at bounding box center [146, 65] width 108 height 26
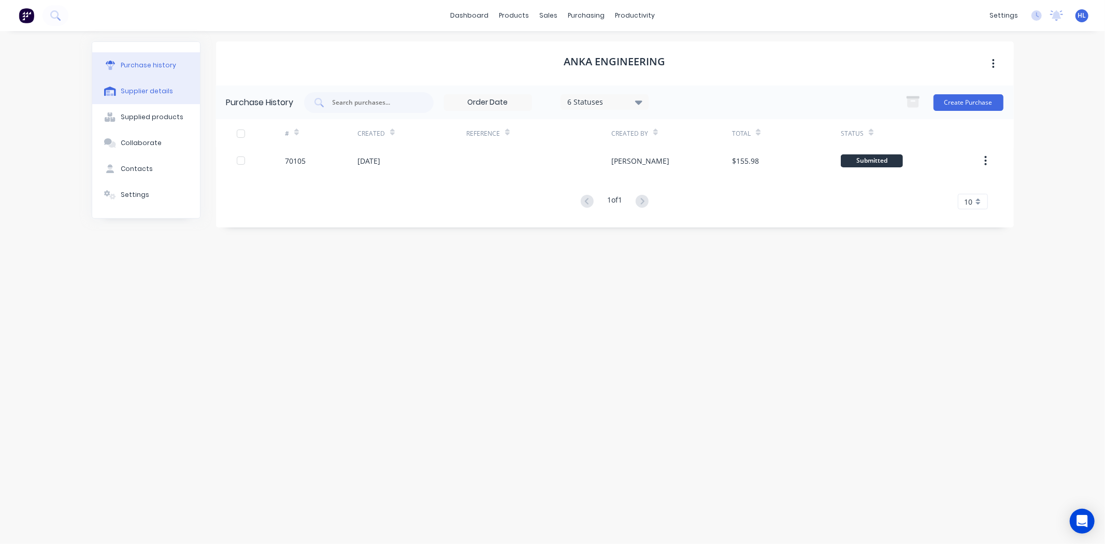
click at [149, 96] on button "Supplier details" at bounding box center [146, 91] width 108 height 26
select select "AU"
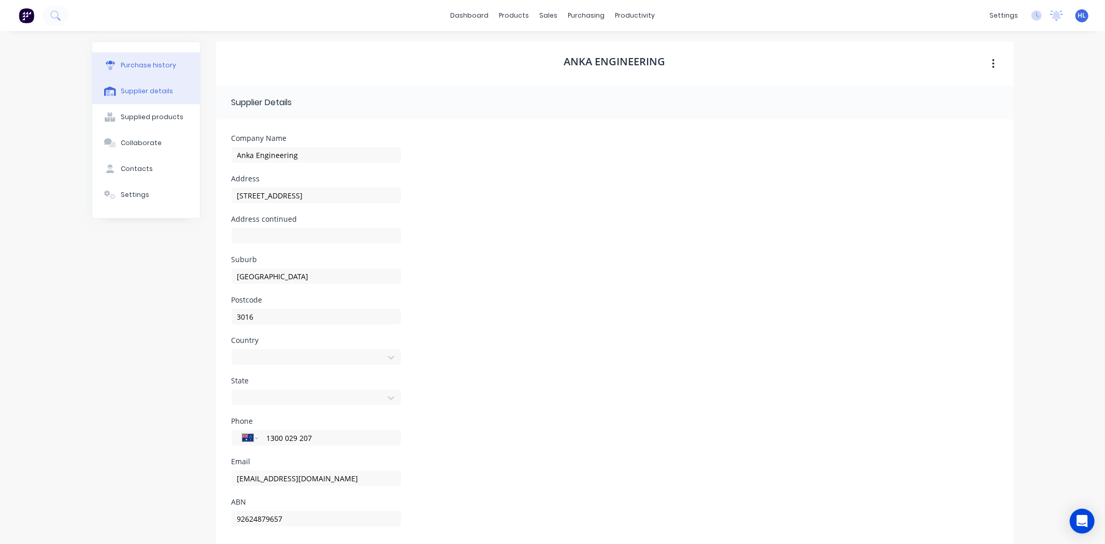
click at [152, 73] on button "Purchase history" at bounding box center [146, 65] width 108 height 26
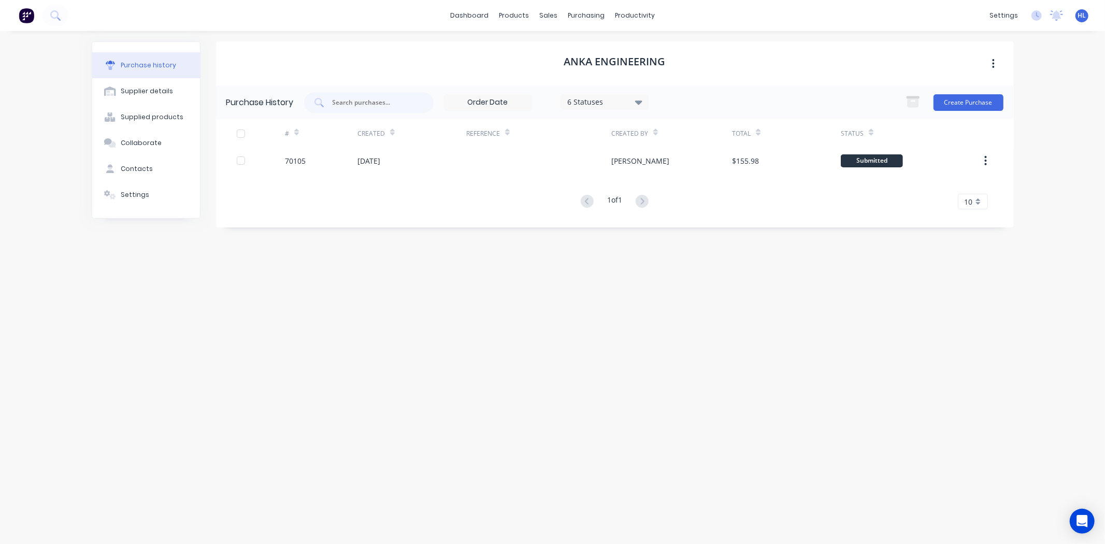
click at [405, 304] on div "Anka Engineering Purchase History 6 Statuses 6 Statuses Create Purchase # Creat…" at bounding box center [615, 282] width 798 height 482
click at [614, 48] on div "Purchase Orders" at bounding box center [620, 49] width 55 height 9
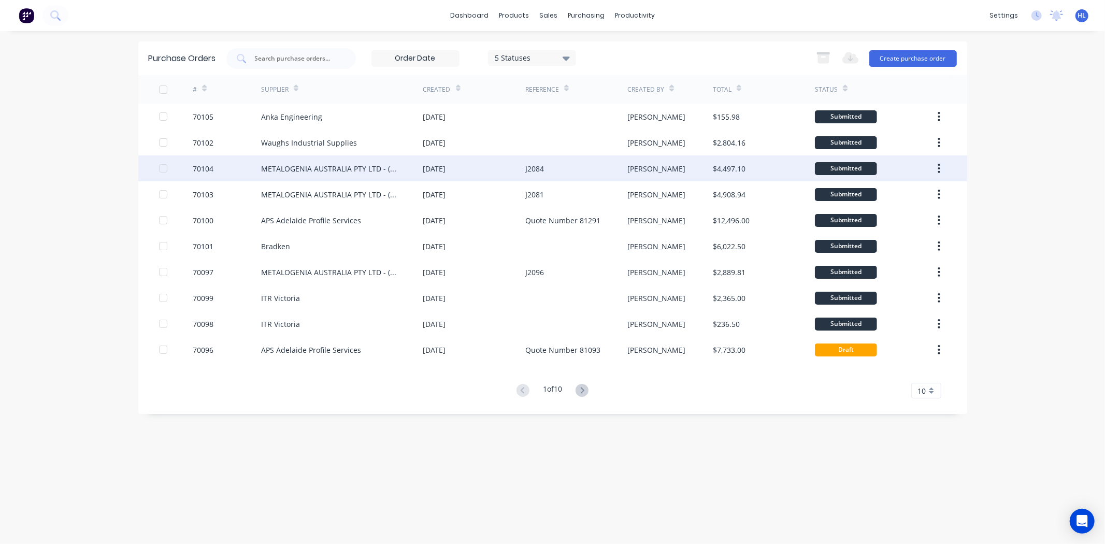
click at [254, 162] on div "70104" at bounding box center [227, 168] width 68 height 26
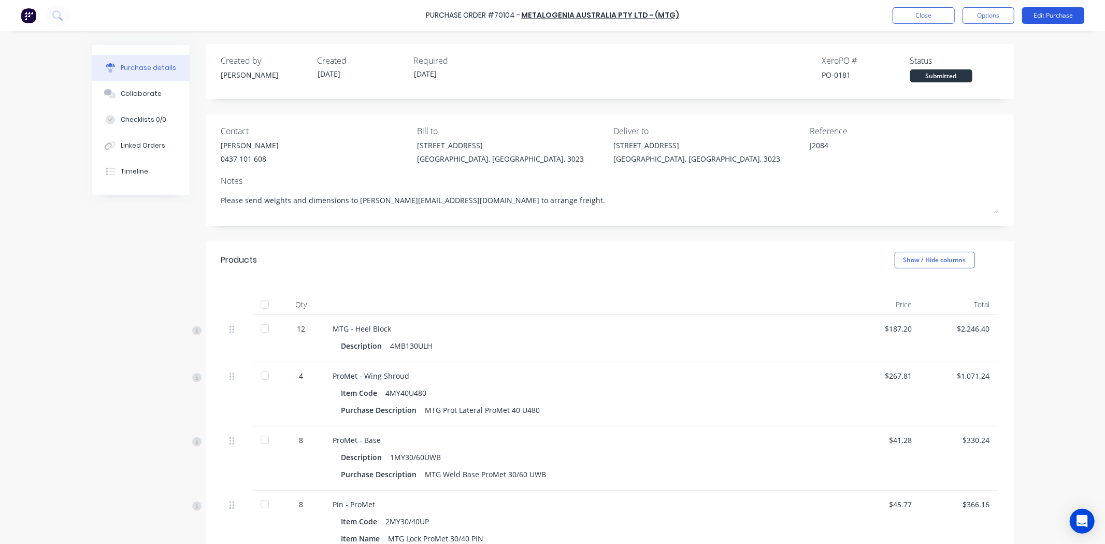
click at [1061, 16] on button "Edit Purchase" at bounding box center [1053, 15] width 62 height 17
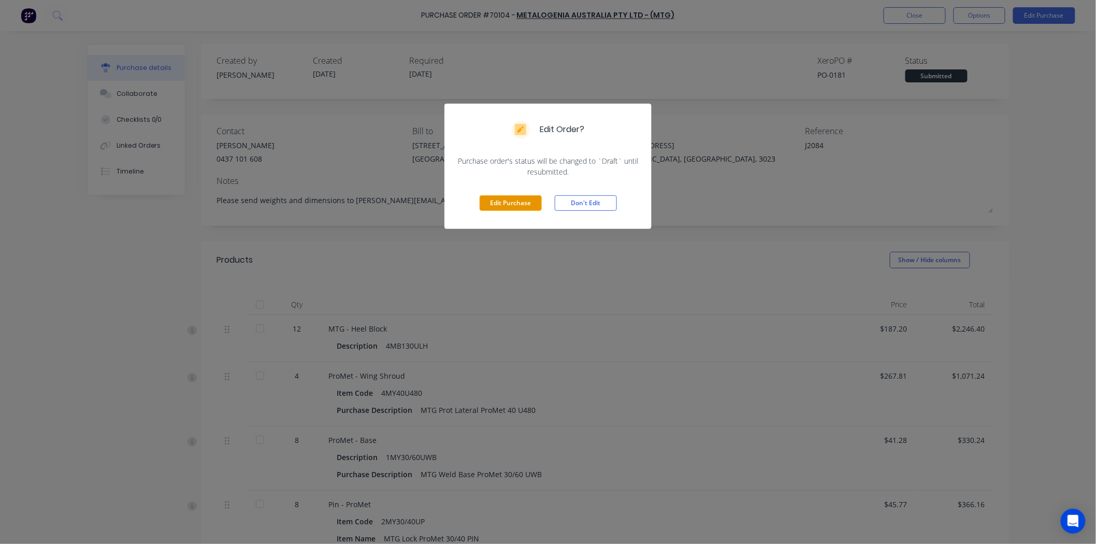
click at [530, 206] on button "Edit Purchase" at bounding box center [511, 203] width 62 height 16
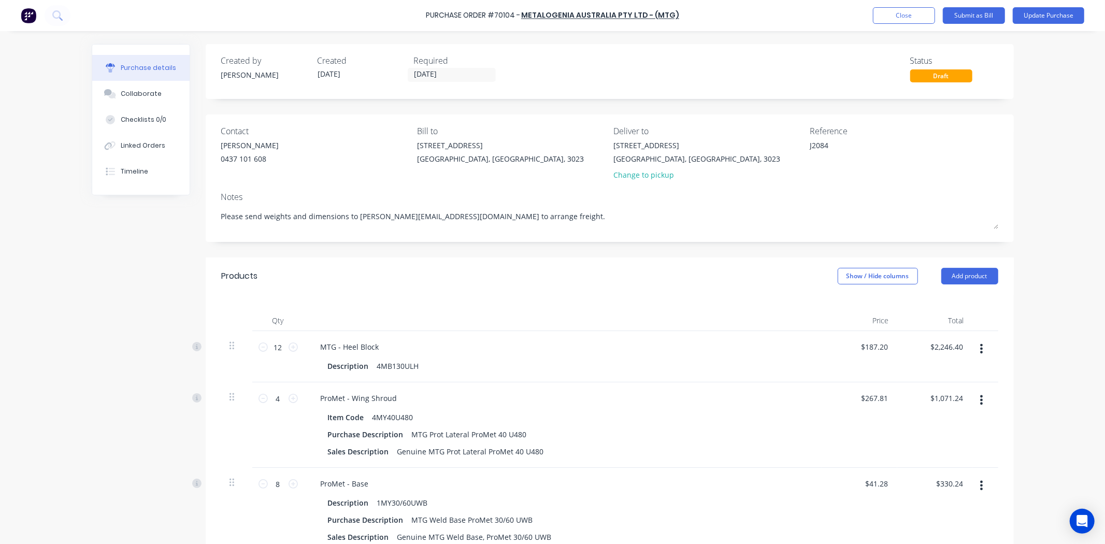
click at [980, 348] on icon "button" at bounding box center [981, 348] width 3 height 11
click at [944, 441] on button "Delete" at bounding box center [950, 438] width 88 height 21
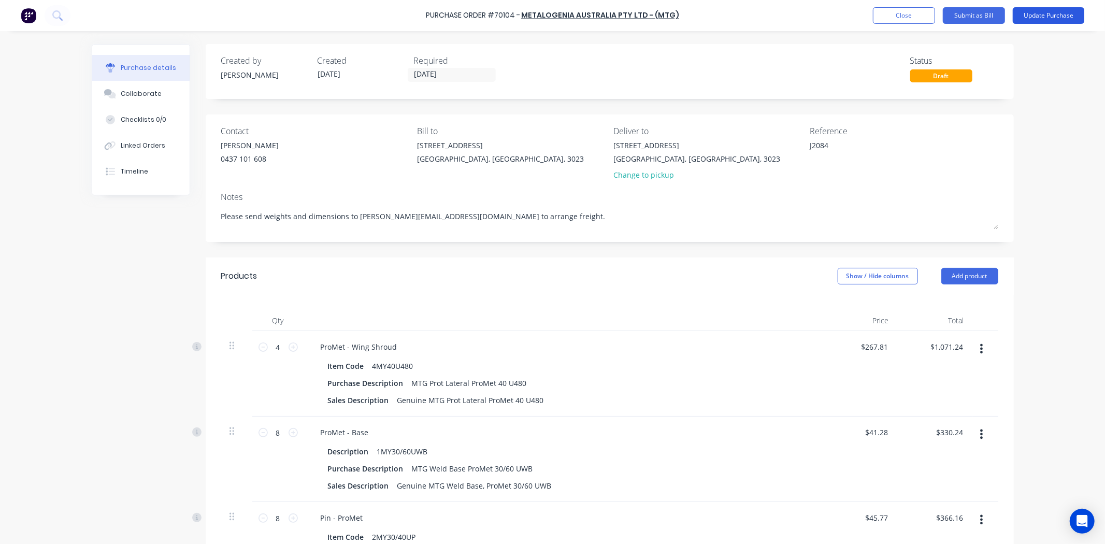
click at [1050, 9] on button "Update Purchase" at bounding box center [1048, 15] width 71 height 17
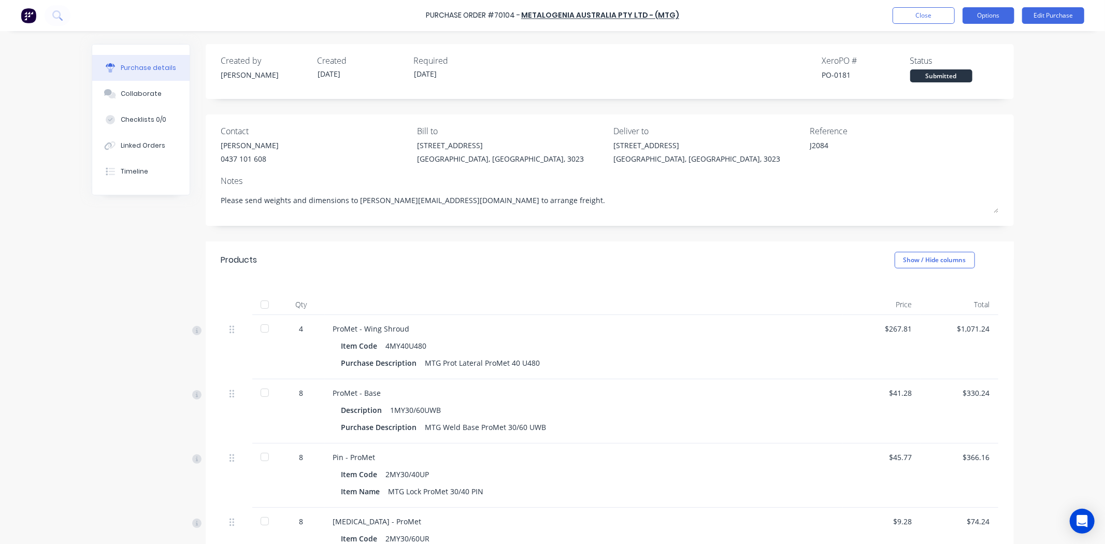
click at [975, 12] on button "Options" at bounding box center [989, 15] width 52 height 17
click at [967, 47] on div "Print / Email" at bounding box center [965, 42] width 80 height 15
click at [965, 65] on div "With pricing" at bounding box center [965, 62] width 80 height 15
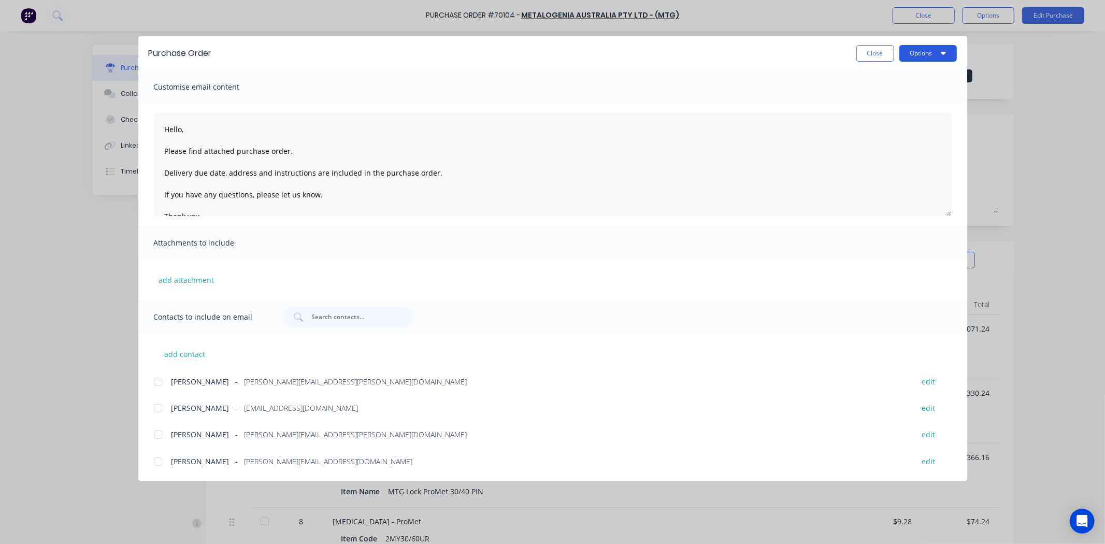
click at [947, 58] on button "Options" at bounding box center [928, 53] width 58 height 17
click at [926, 93] on div "Print" at bounding box center [908, 100] width 80 height 15
click at [865, 60] on button "Close" at bounding box center [875, 53] width 38 height 17
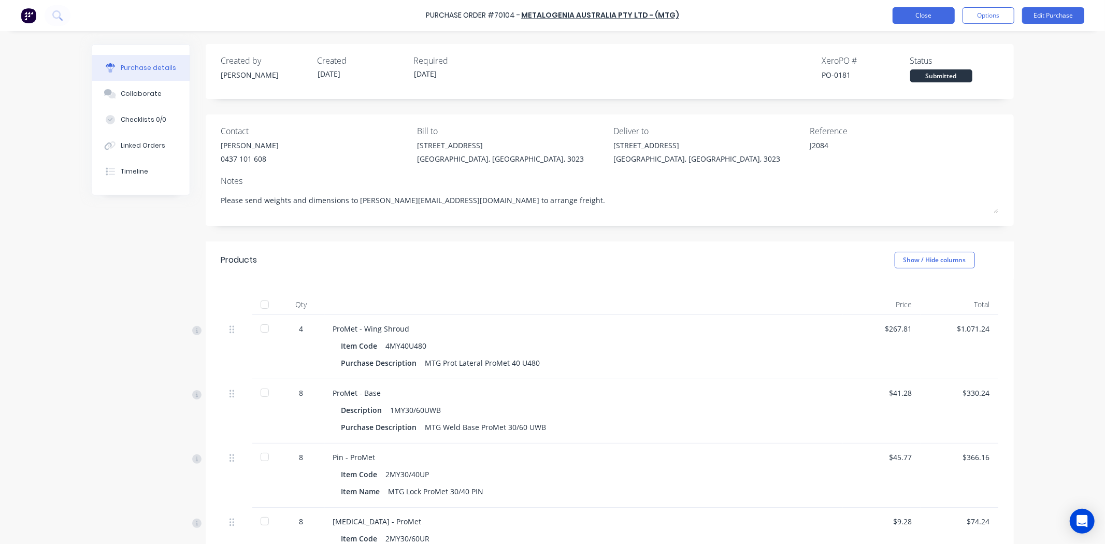
click at [928, 12] on button "Close" at bounding box center [924, 15] width 62 height 17
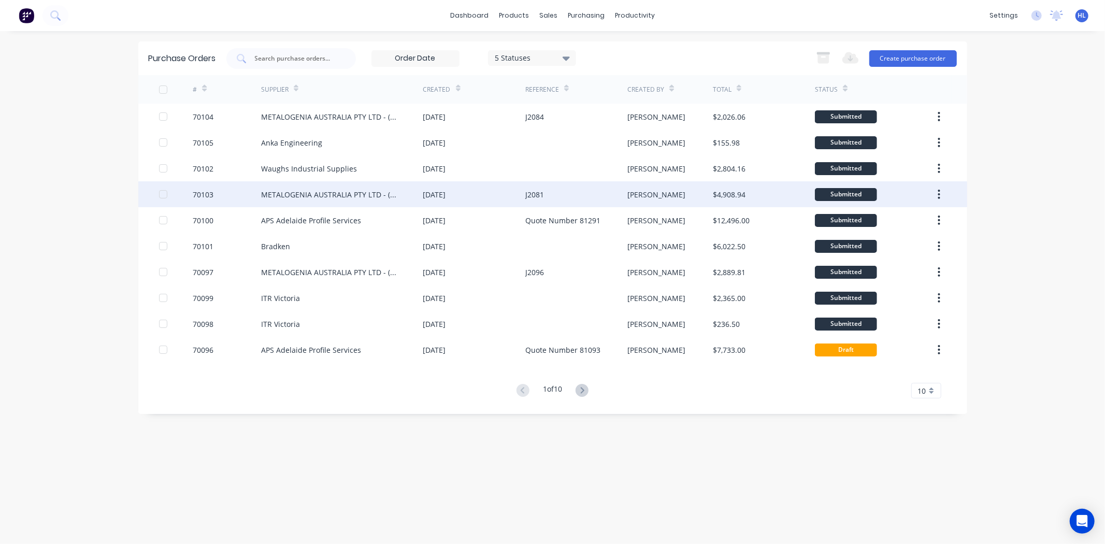
click at [493, 196] on div "01 Oct 2025" at bounding box center [474, 194] width 102 height 26
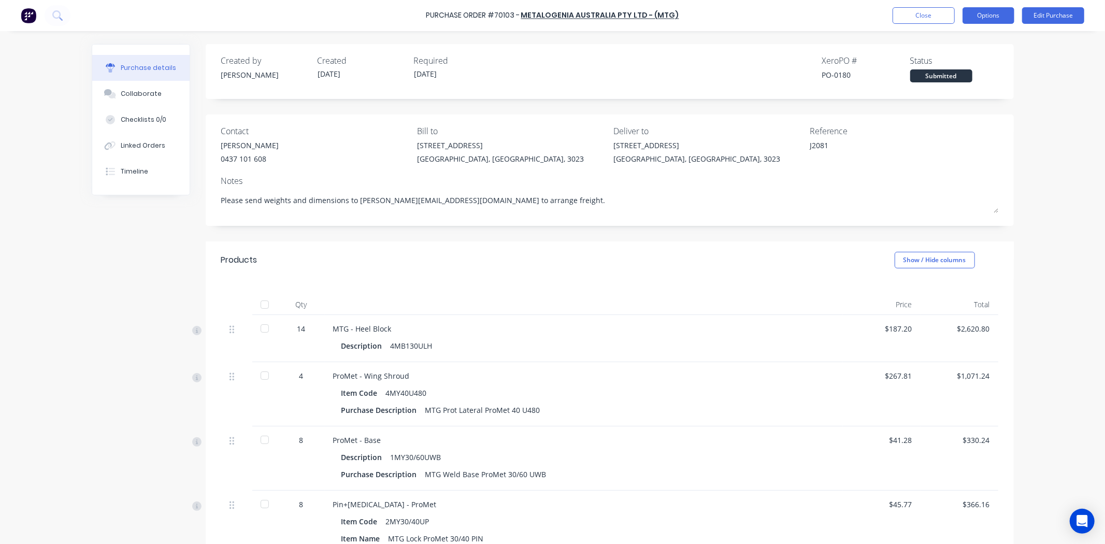
click at [1001, 15] on button "Options" at bounding box center [989, 15] width 52 height 17
click at [1071, 60] on div "Purchase Order #70103 - METALOGENIA AUSTRALIA PTY LTD - (MTG) Close Options Pri…" at bounding box center [552, 272] width 1105 height 544
click at [1062, 19] on button "Edit Purchase" at bounding box center [1053, 15] width 62 height 17
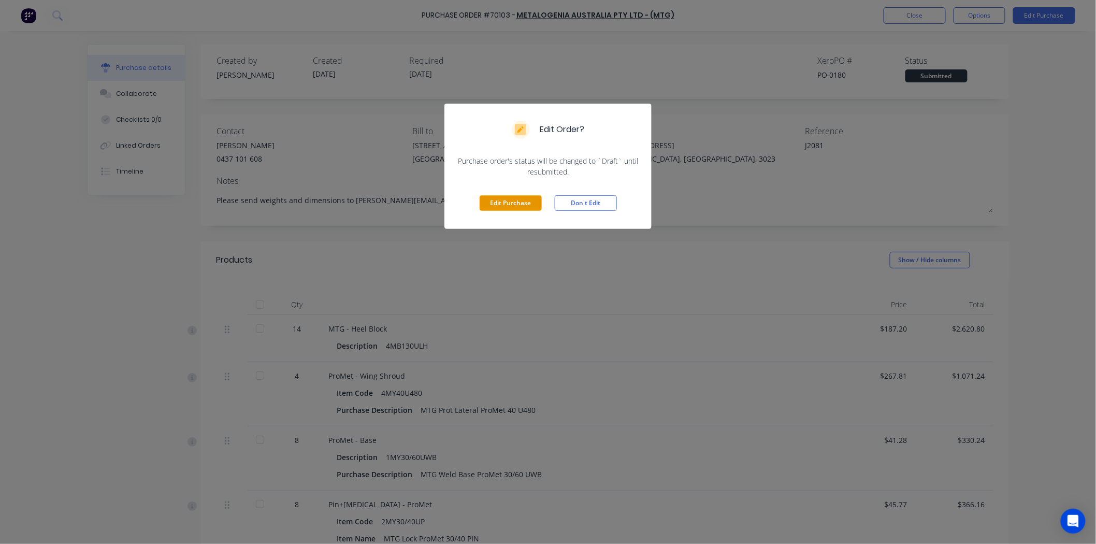
click at [527, 210] on button "Edit Purchase" at bounding box center [511, 203] width 62 height 16
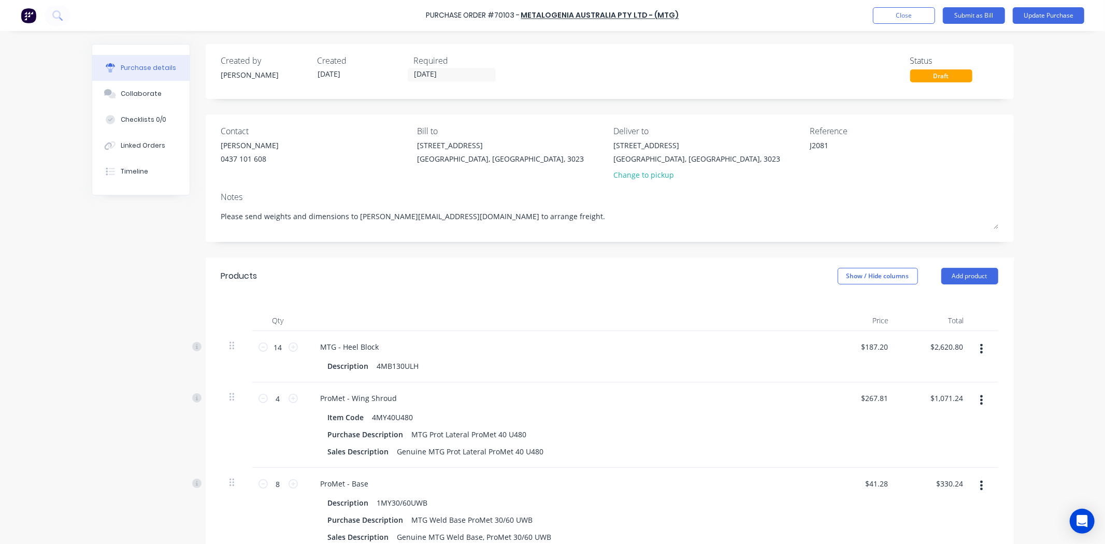
click at [980, 348] on button "button" at bounding box center [981, 348] width 24 height 19
click at [951, 448] on button "Delete" at bounding box center [950, 438] width 88 height 21
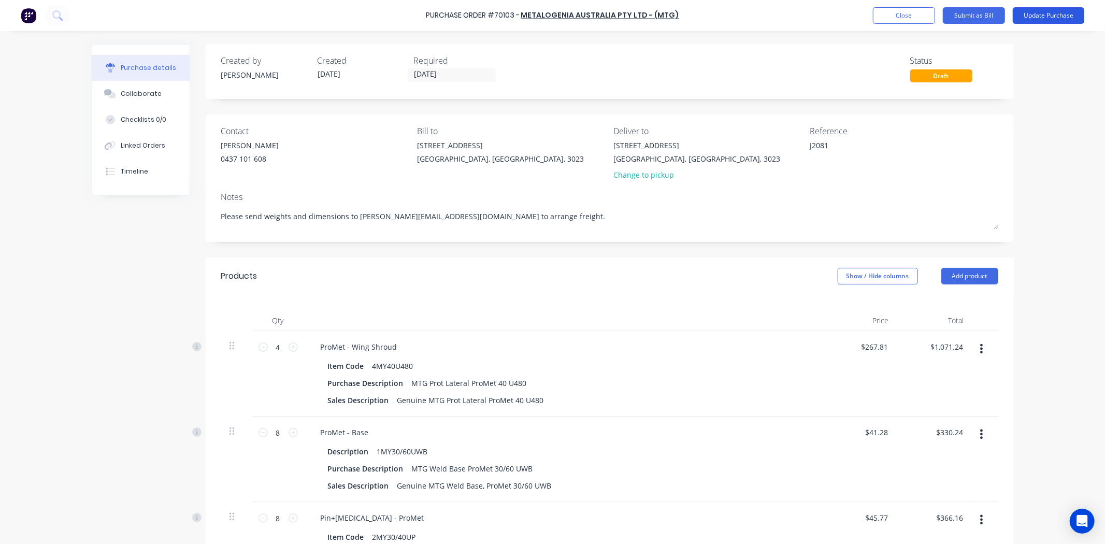
click at [1037, 17] on button "Update Purchase" at bounding box center [1048, 15] width 71 height 17
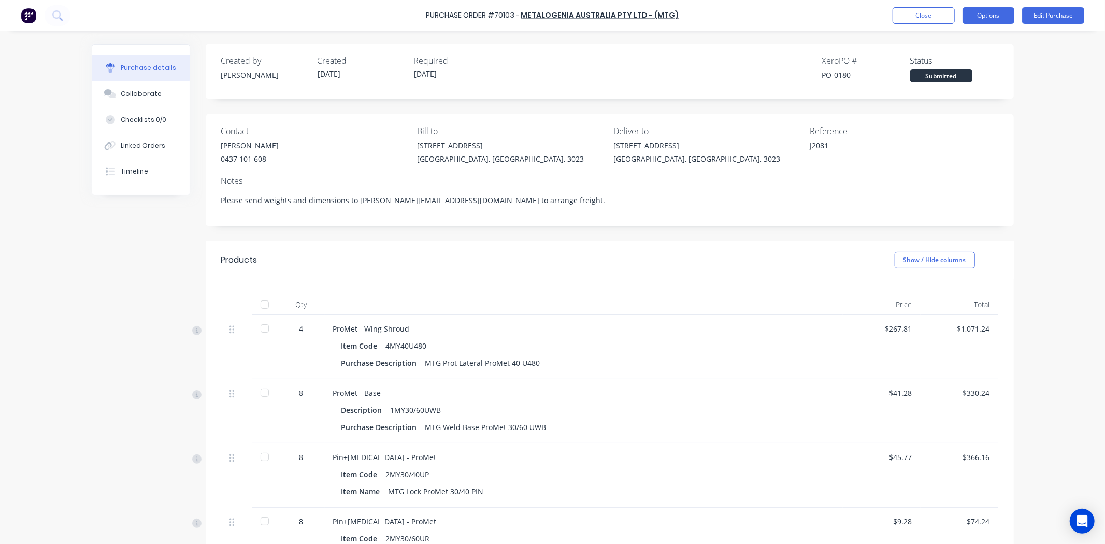
click at [996, 17] on button "Options" at bounding box center [989, 15] width 52 height 17
click at [974, 45] on div "Print / Email" at bounding box center [965, 42] width 80 height 15
click at [967, 61] on div "With pricing" at bounding box center [965, 62] width 80 height 15
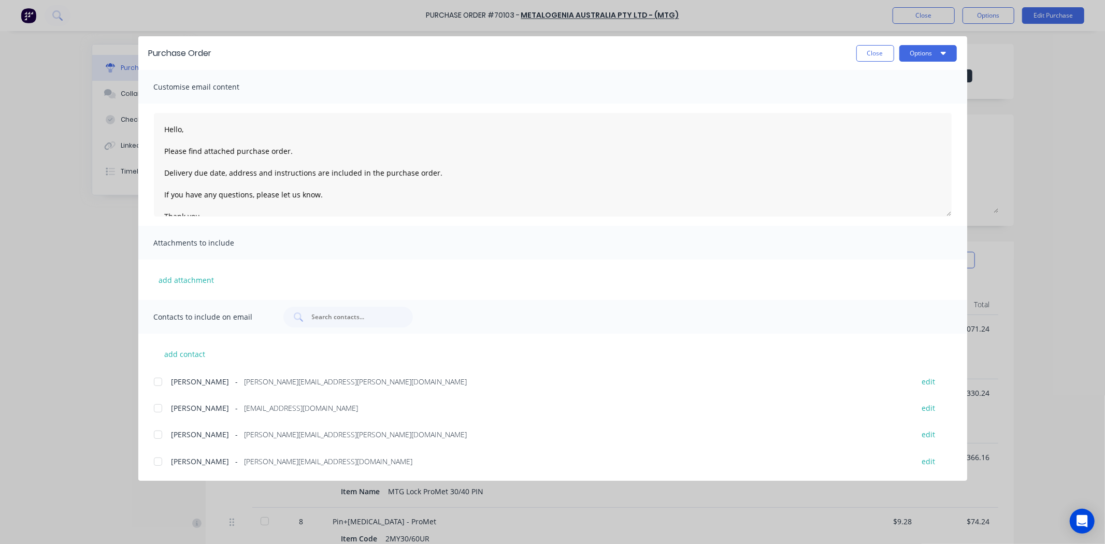
click at [923, 44] on div "Purchase Order Close Options" at bounding box center [552, 53] width 829 height 34
click at [915, 50] on button "Options" at bounding box center [928, 53] width 58 height 17
click at [903, 101] on div "Print" at bounding box center [908, 100] width 80 height 15
click at [117, 182] on div "Purchase Order Close Options Customise email content Hello, Please find attache…" at bounding box center [552, 272] width 1105 height 544
click at [878, 49] on button "Close" at bounding box center [875, 53] width 38 height 17
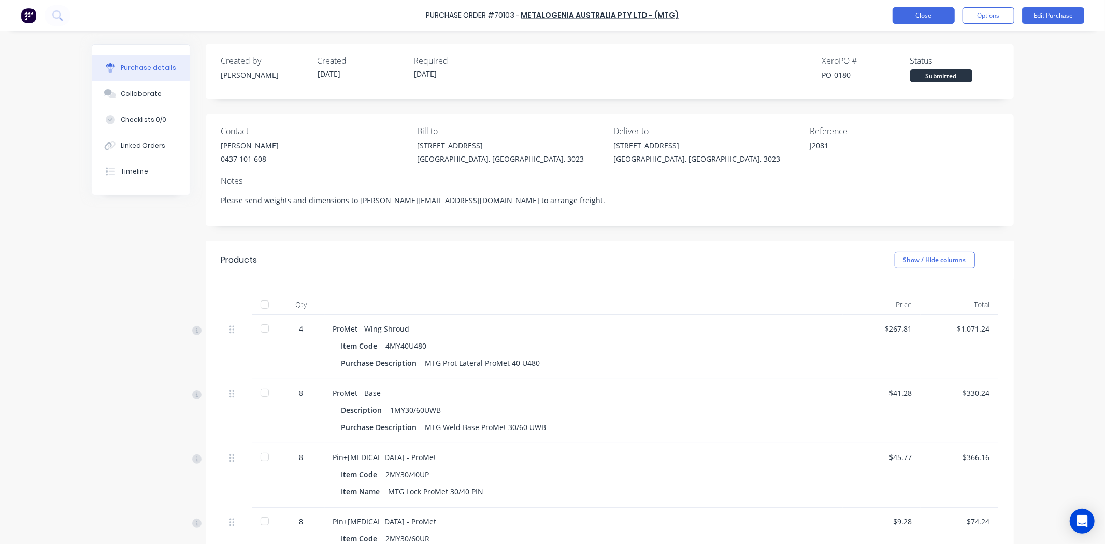
click at [938, 18] on button "Close" at bounding box center [924, 15] width 62 height 17
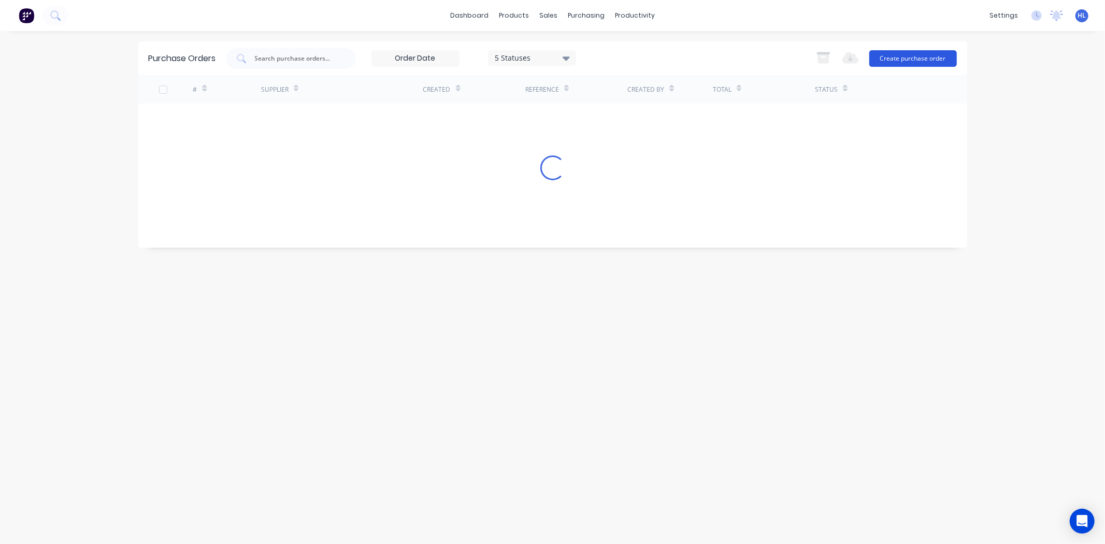
click at [945, 60] on button "Create purchase order" at bounding box center [913, 58] width 88 height 17
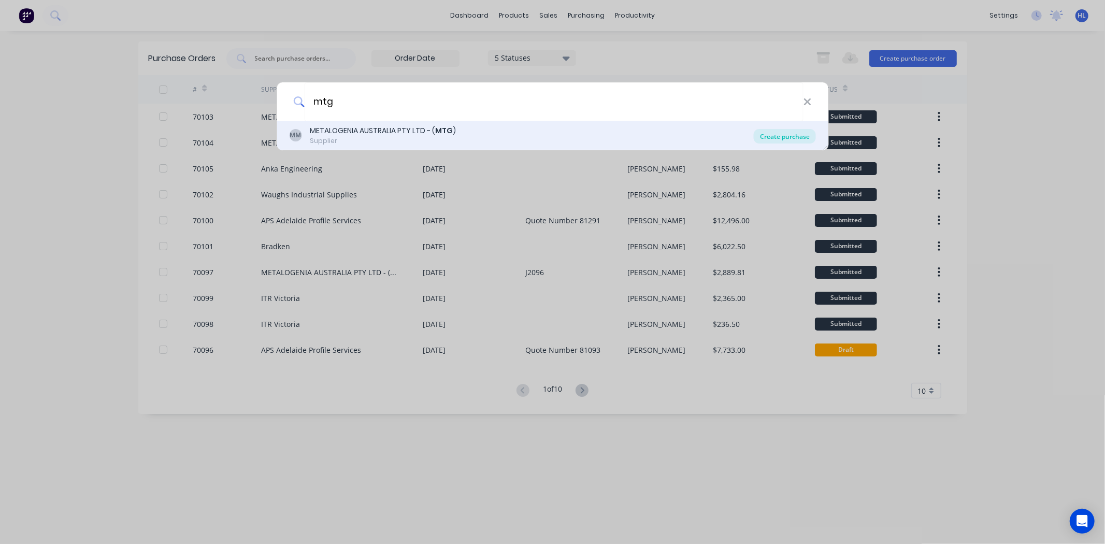
type input "mtg"
click at [791, 136] on div "Create purchase" at bounding box center [785, 136] width 62 height 15
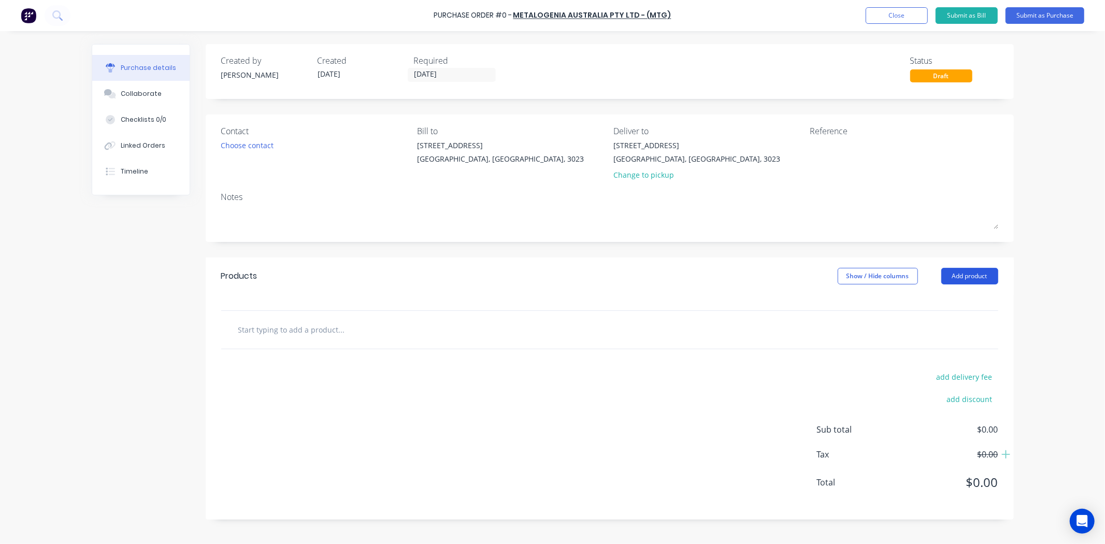
click at [965, 273] on button "Add product" at bounding box center [969, 276] width 57 height 17
click at [955, 302] on div "Product catalogue" at bounding box center [949, 302] width 80 height 15
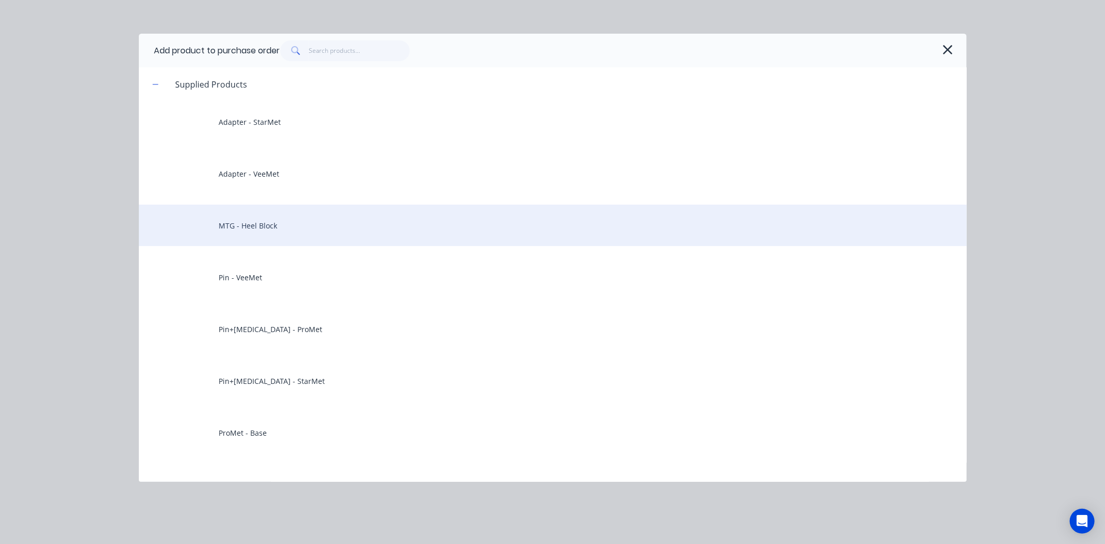
click at [339, 214] on div "MTG - Heel Block" at bounding box center [553, 225] width 828 height 41
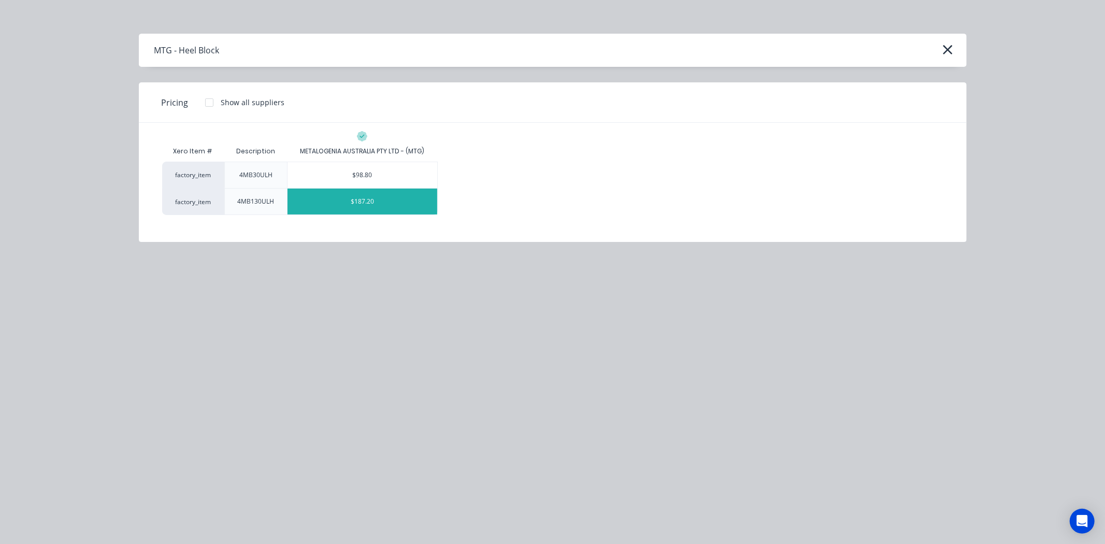
click at [362, 201] on div "$187.20" at bounding box center [363, 202] width 150 height 26
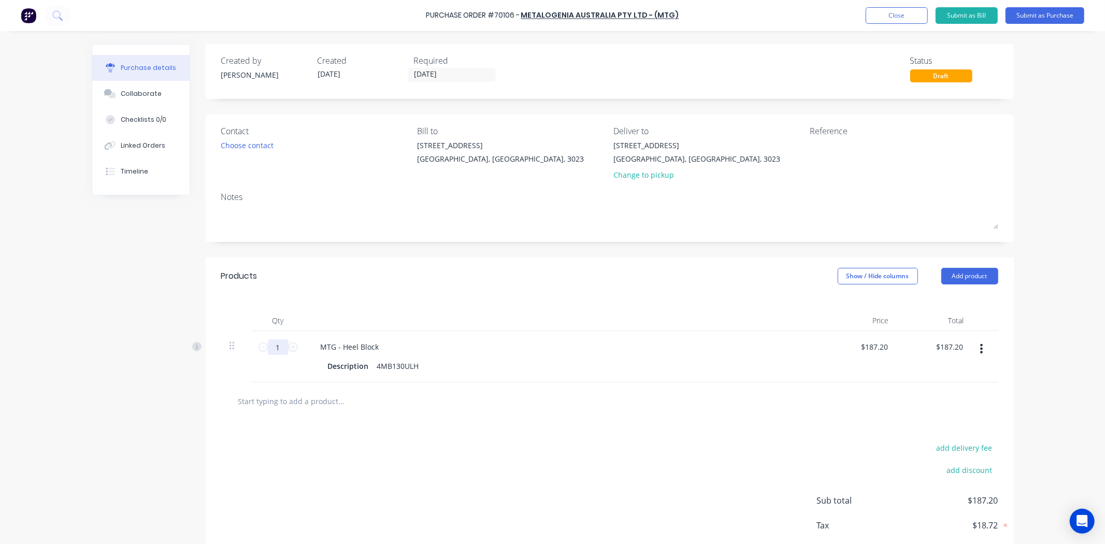
drag, startPoint x: 276, startPoint y: 346, endPoint x: 252, endPoint y: 352, distance: 24.1
click at [272, 347] on input "1" at bounding box center [278, 347] width 21 height 16
type input "2"
type input "$374.40"
type input "26"
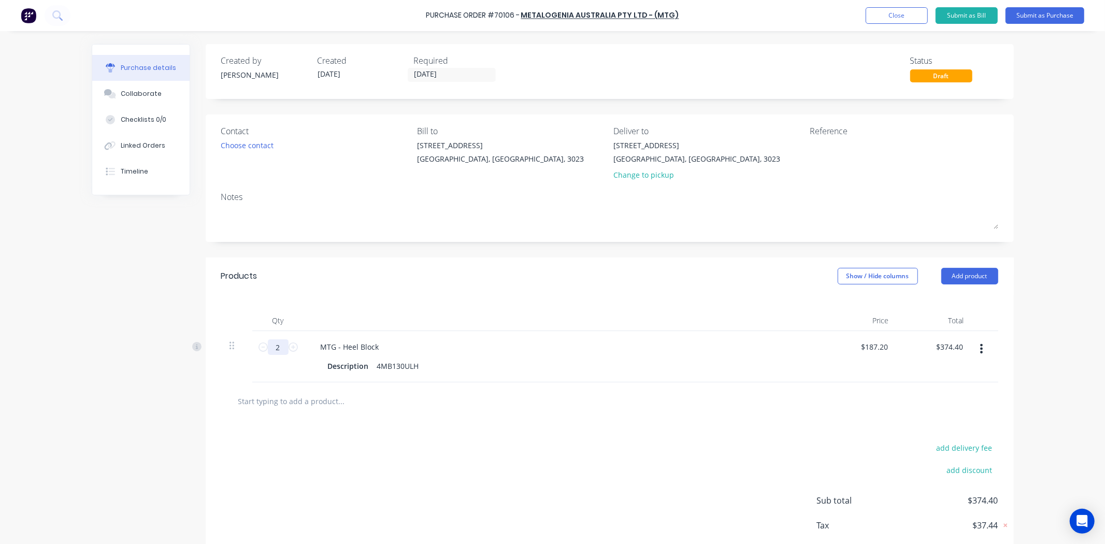
type input "$4,867.20"
type input "26"
click at [462, 277] on div "Products Show / Hide columns Add product" at bounding box center [610, 275] width 808 height 37
click at [262, 140] on div "Choose contact" at bounding box center [247, 145] width 53 height 11
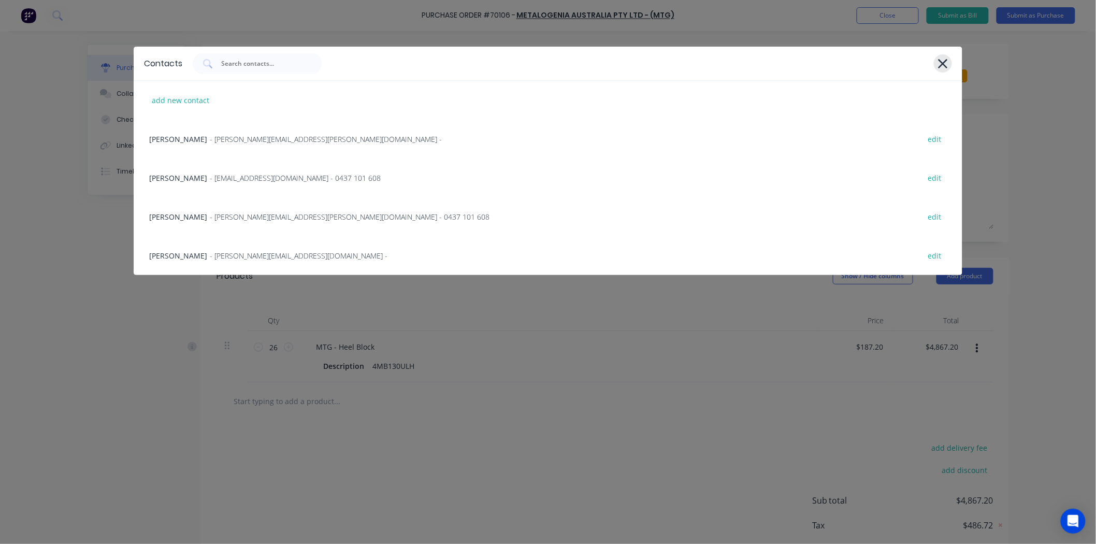
click at [945, 61] on icon at bounding box center [943, 63] width 9 height 9
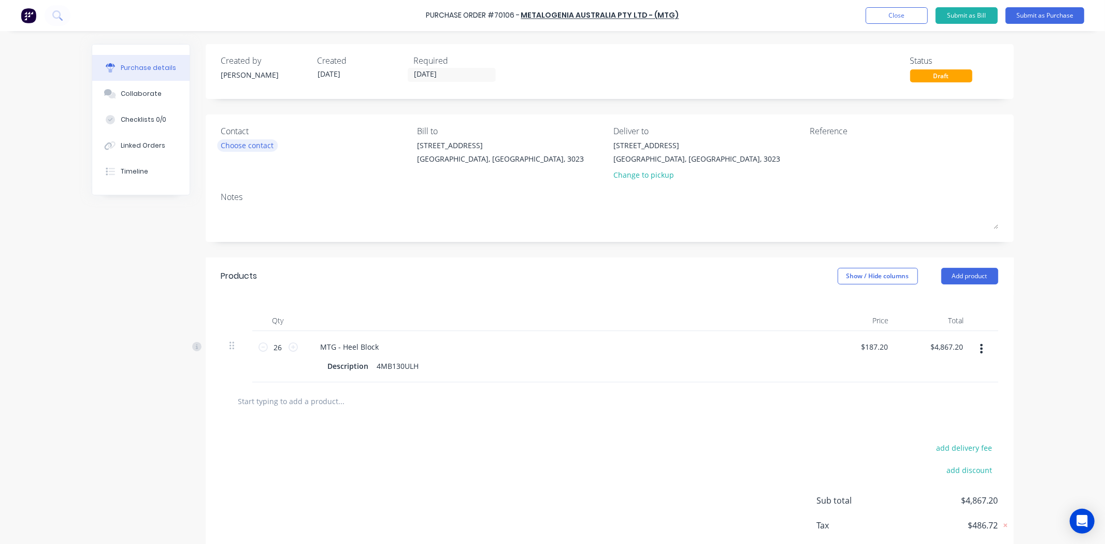
click at [261, 147] on div "Choose contact" at bounding box center [247, 145] width 53 height 11
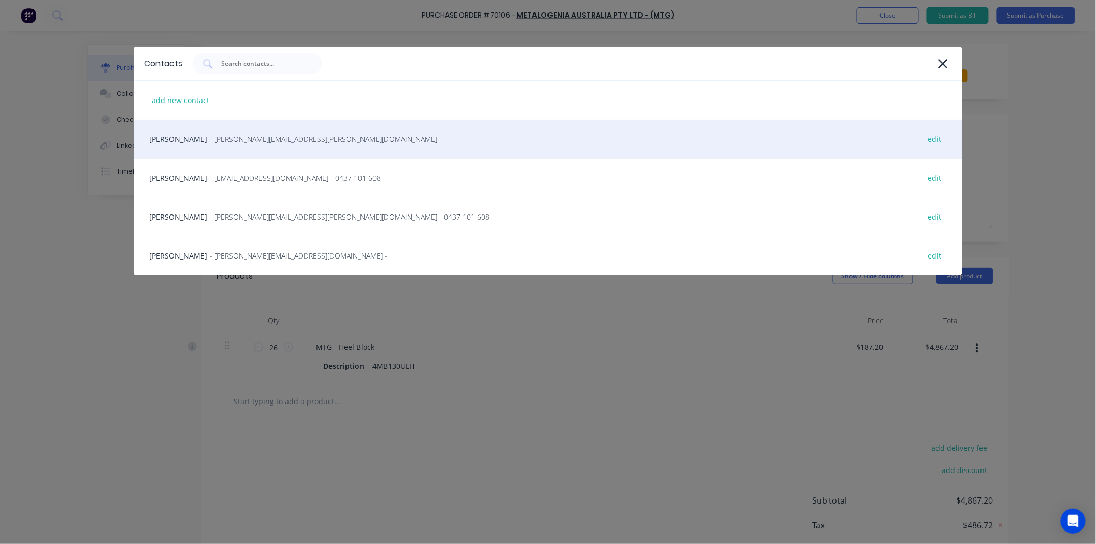
click at [287, 127] on div "Amanda Harvey - amanda.harvey@mtgcorp.com - edit" at bounding box center [548, 139] width 829 height 39
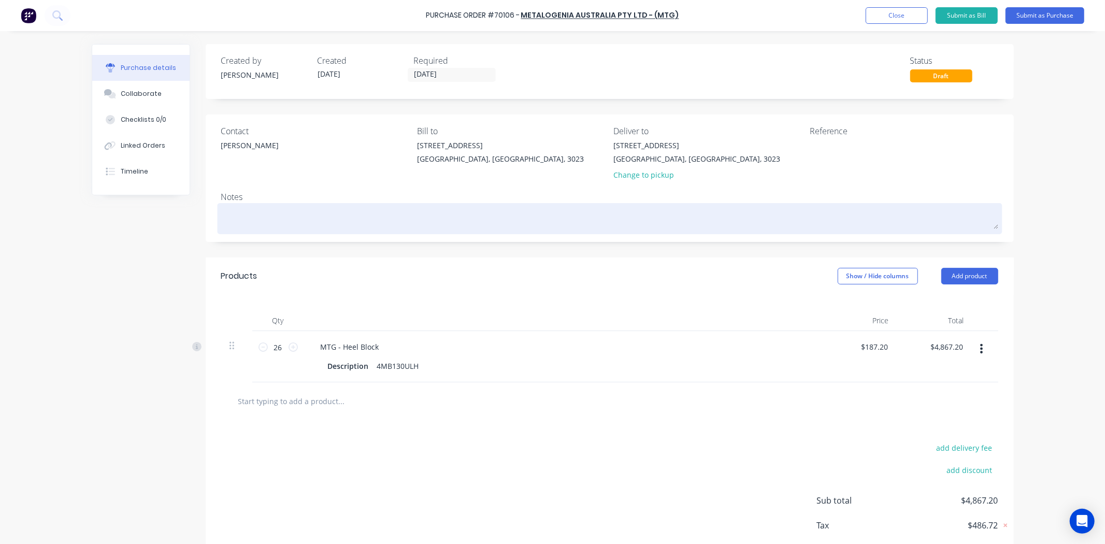
click at [363, 219] on textarea at bounding box center [609, 217] width 777 height 23
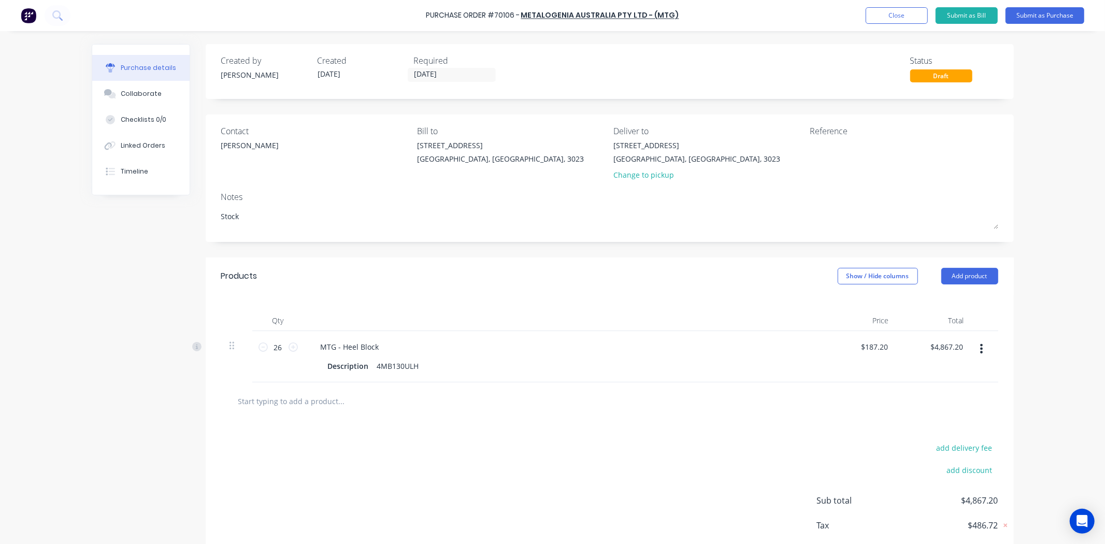
click at [392, 191] on div "Notes" at bounding box center [609, 197] width 777 height 12
drag, startPoint x: 99, startPoint y: 216, endPoint x: -24, endPoint y: 199, distance: 124.3
click at [0, 199] on html "Purchase Order #70106 - METALOGENIA AUSTRALIA PTY LTD - (MTG) Add product Close…" at bounding box center [552, 272] width 1105 height 544
type textarea "Please send weights and dimensions to kelisha.a@ontracgroup.com.au to arrange f…"
click at [624, 250] on div "Created by Hayden Created 03/10/25 Required 03/10/25 Status Draft Contact Amand…" at bounding box center [610, 317] width 808 height 547
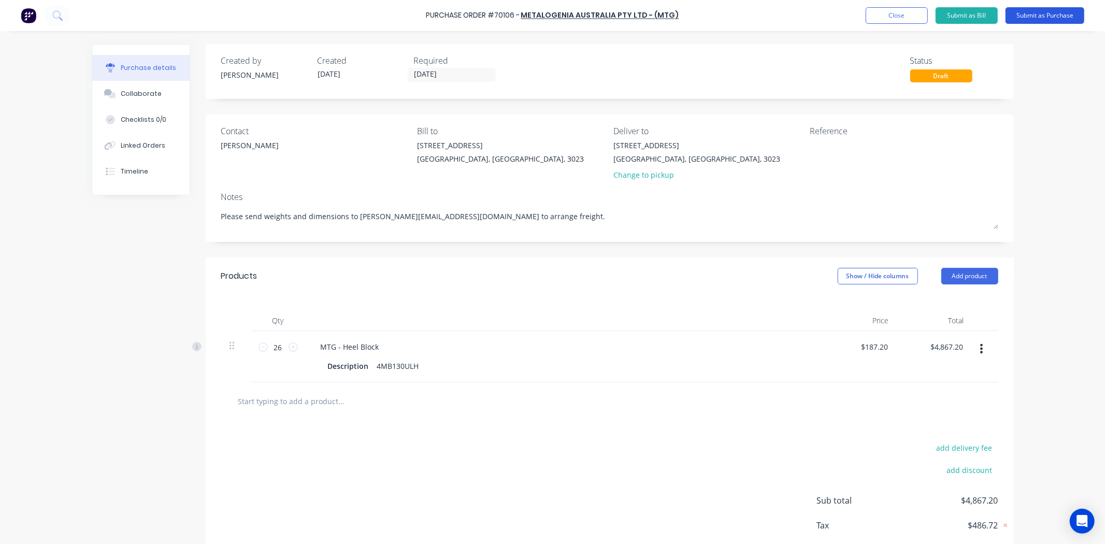
click at [1075, 14] on button "Submit as Purchase" at bounding box center [1045, 15] width 79 height 17
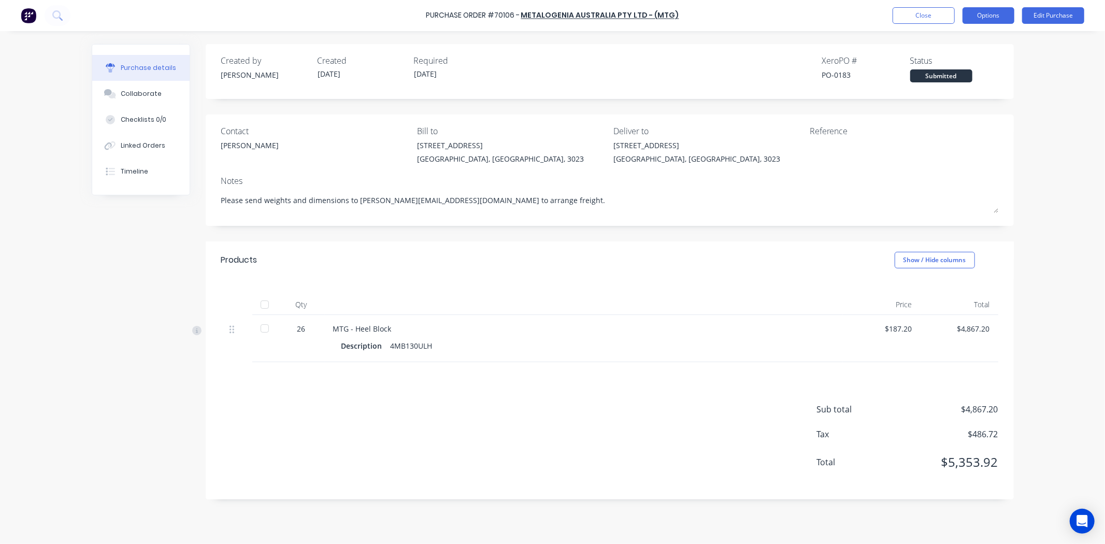
click at [986, 17] on button "Options" at bounding box center [989, 15] width 52 height 17
click at [972, 46] on div "Print / Email" at bounding box center [965, 42] width 80 height 15
click at [957, 63] on div "With pricing" at bounding box center [965, 62] width 80 height 15
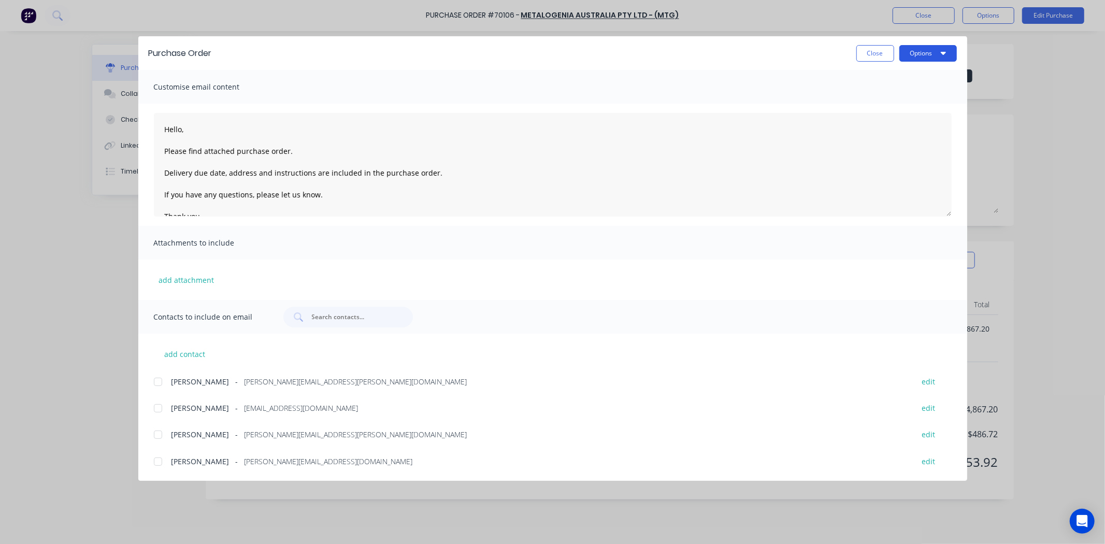
click at [942, 50] on icon "button" at bounding box center [943, 53] width 5 height 8
click at [924, 93] on div "Print" at bounding box center [908, 100] width 80 height 15
click at [879, 59] on button "Close" at bounding box center [875, 53] width 38 height 17
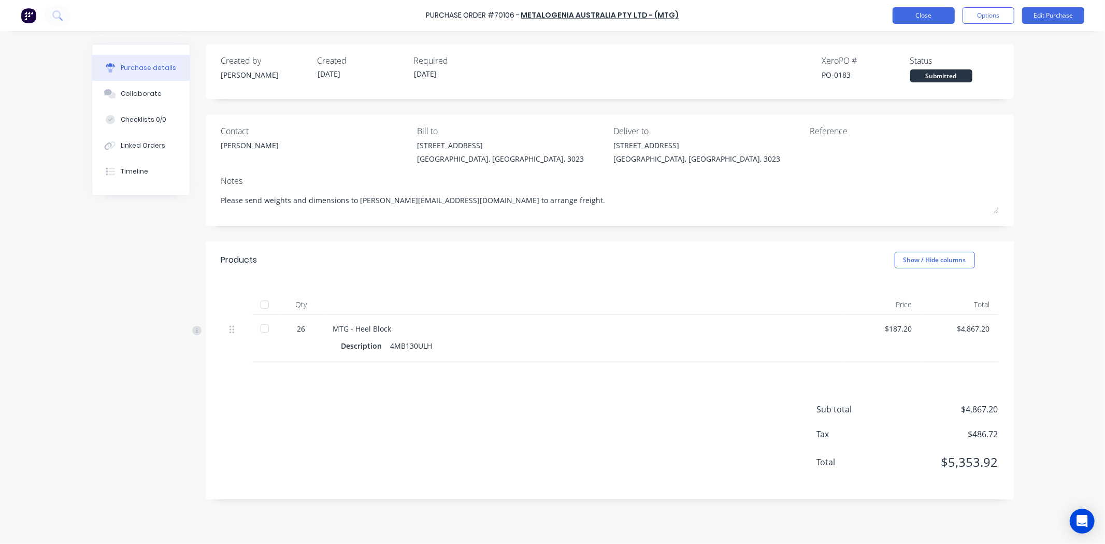
click at [913, 21] on button "Close" at bounding box center [924, 15] width 62 height 17
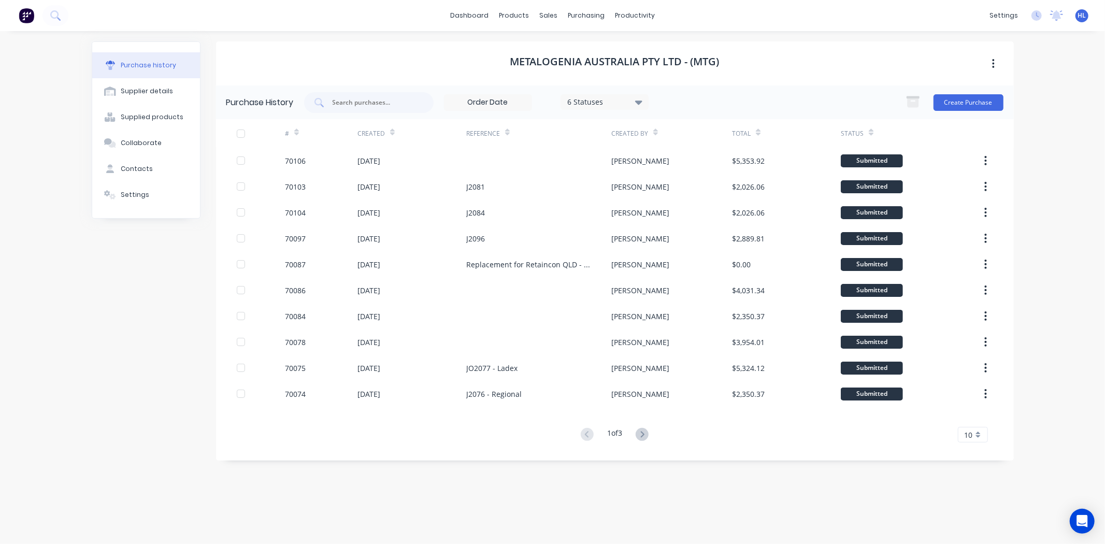
click at [379, 491] on div "METALOGENIA AUSTRALIA PTY LTD - (MTG) Purchase History 6 Statuses 6 Statuses Cr…" at bounding box center [615, 282] width 798 height 482
click at [536, 50] on div "Product Catalogue" at bounding box center [560, 49] width 64 height 9
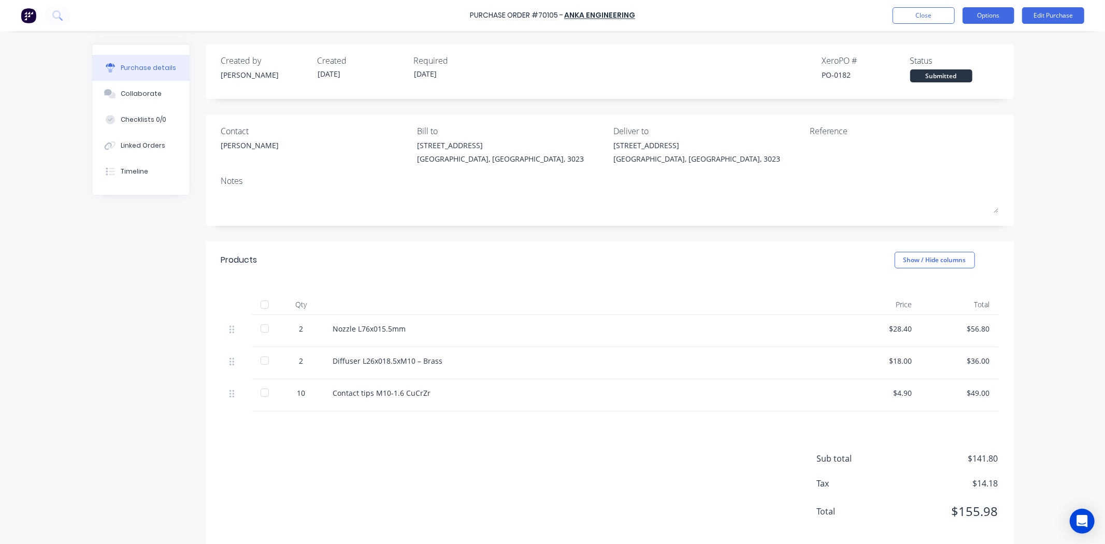
click at [972, 16] on button "Options" at bounding box center [989, 15] width 52 height 17
click at [954, 44] on div "Print / Email" at bounding box center [965, 42] width 80 height 15
click at [946, 57] on div "With pricing" at bounding box center [965, 62] width 80 height 15
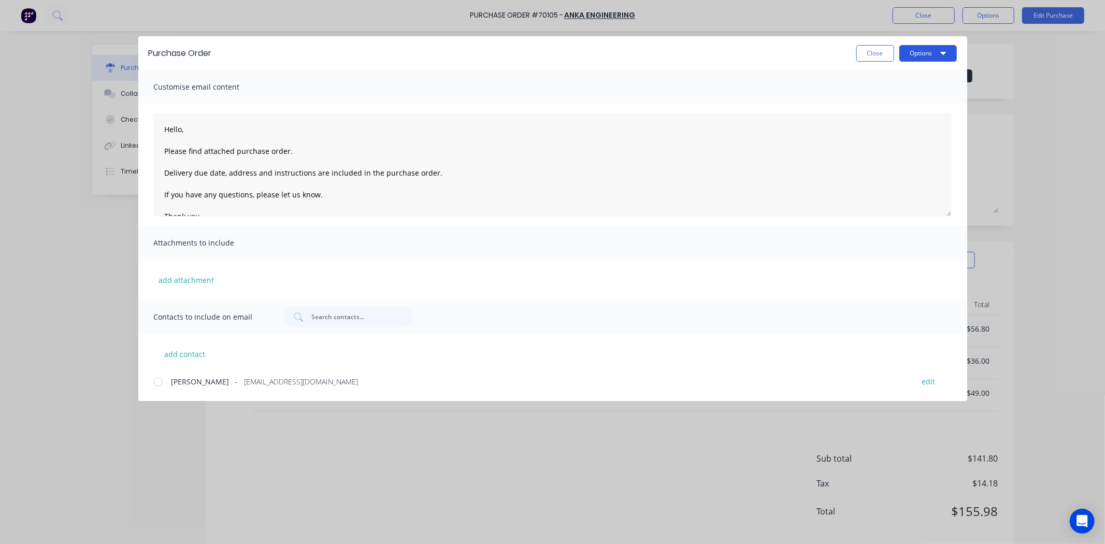
click at [936, 53] on button "Options" at bounding box center [928, 53] width 58 height 17
click at [931, 75] on div "Preview" at bounding box center [908, 79] width 80 height 15
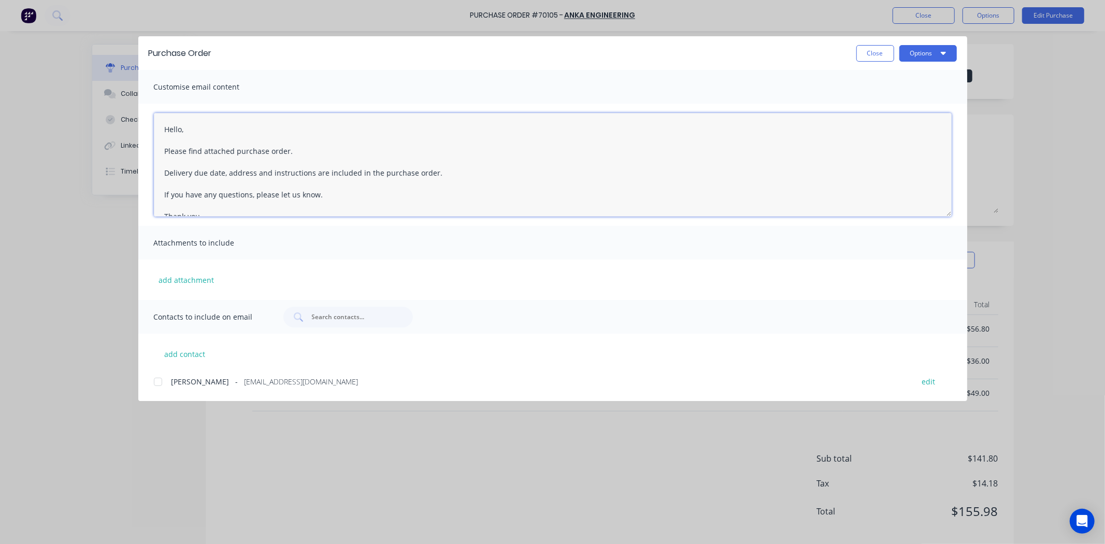
click at [181, 131] on textarea "Hello, Please find attached purchase order. Delivery due date, address and inst…" at bounding box center [553, 165] width 798 height 104
drag, startPoint x: 272, startPoint y: 174, endPoint x: 164, endPoint y: 168, distance: 108.5
click at [164, 168] on textarea "Hello Max / Anka Engineering, Please find attached purchase order #70105 for $1…" at bounding box center [553, 165] width 798 height 104
drag, startPoint x: 164, startPoint y: 168, endPoint x: 185, endPoint y: 154, distance: 25.9
click at [185, 154] on textarea "Hello Max / Anka Engineering, Please find attached purchase order #70105 for $1…" at bounding box center [553, 165] width 798 height 104
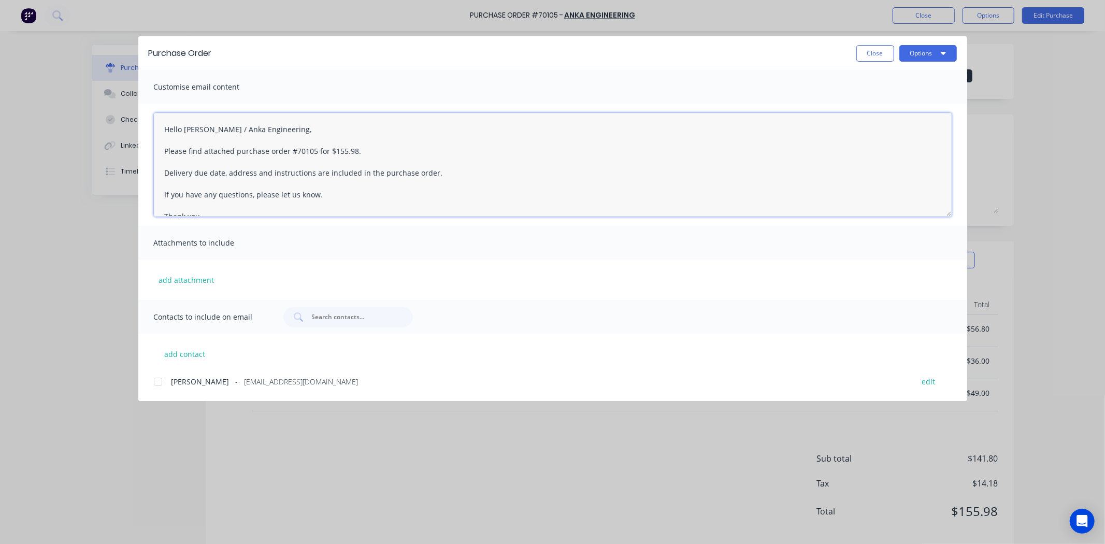
drag, startPoint x: 193, startPoint y: 171, endPoint x: 228, endPoint y: 170, distance: 34.7
click at [228, 170] on textarea "Hello Max / Anka Engineering, Please find attached purchase order #70105 for $1…" at bounding box center [553, 165] width 798 height 104
click at [412, 169] on textarea "Hello Max / Anka Engineering, Please find attached purchase order #70105 for $1…" at bounding box center [553, 165] width 798 height 104
click at [367, 177] on textarea "Hello Max / Anka Engineering, Please find attached purchase order #70105 for $1…" at bounding box center [553, 165] width 798 height 104
click at [370, 166] on textarea "Hello Max / Anka Engineering, Please find attached purchase order #70105 for $1…" at bounding box center [553, 165] width 798 height 104
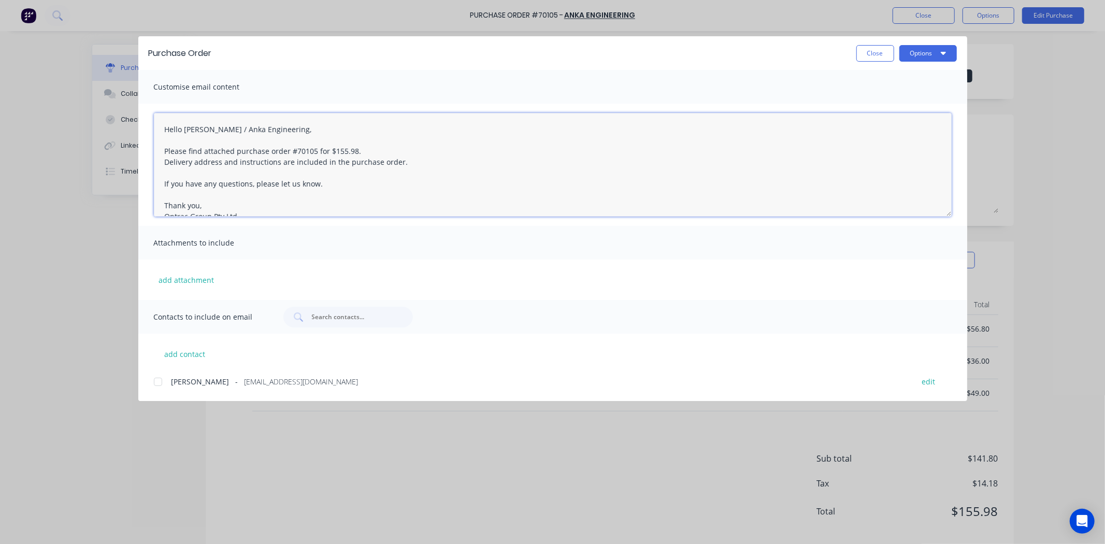
click at [354, 183] on textarea "Hello Max / Anka Engineering, Please find attached purchase order #70105 for $1…" at bounding box center [553, 165] width 798 height 104
click at [360, 174] on textarea "Hello Max / Anka Engineering, Please find attached purchase order #70105 for $1…" at bounding box center [553, 165] width 798 height 104
click at [381, 178] on textarea "Hello Max / Anka Engineering, Please find attached purchase order #70105 for $1…" at bounding box center [553, 165] width 798 height 104
click at [374, 192] on textarea "Hello Max / Anka Engineering, Please find attached purchase order #70105 for $1…" at bounding box center [553, 165] width 798 height 104
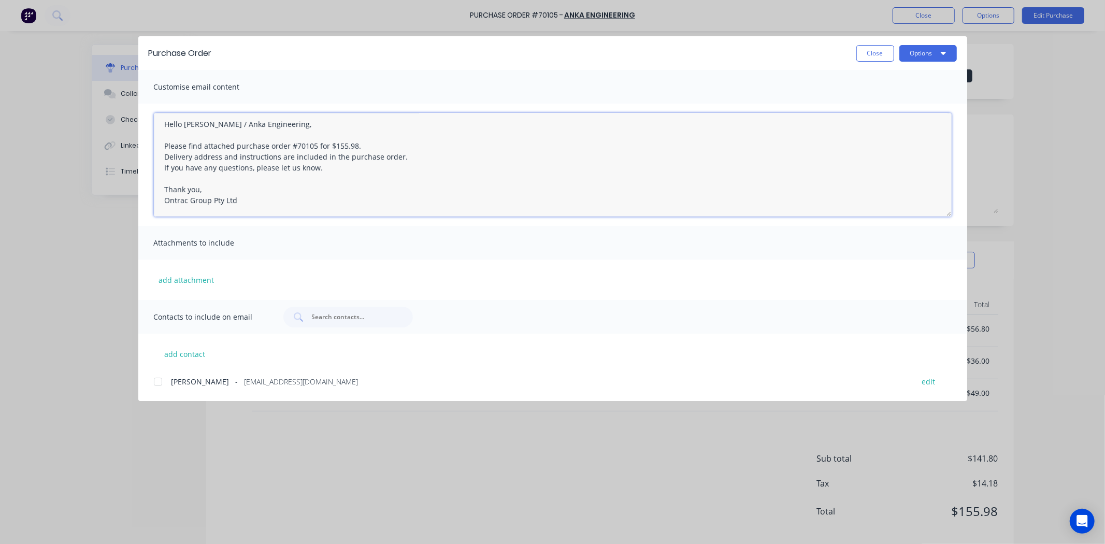
click at [160, 380] on div at bounding box center [158, 381] width 21 height 21
type textarea "Hello Max / Anka Engineering, Please find attached purchase order #70105 for $1…"
click at [938, 48] on button "Options" at bounding box center [928, 53] width 58 height 17
click at [912, 77] on div "Preview" at bounding box center [908, 79] width 80 height 15
click at [920, 60] on button "Options" at bounding box center [928, 53] width 58 height 17
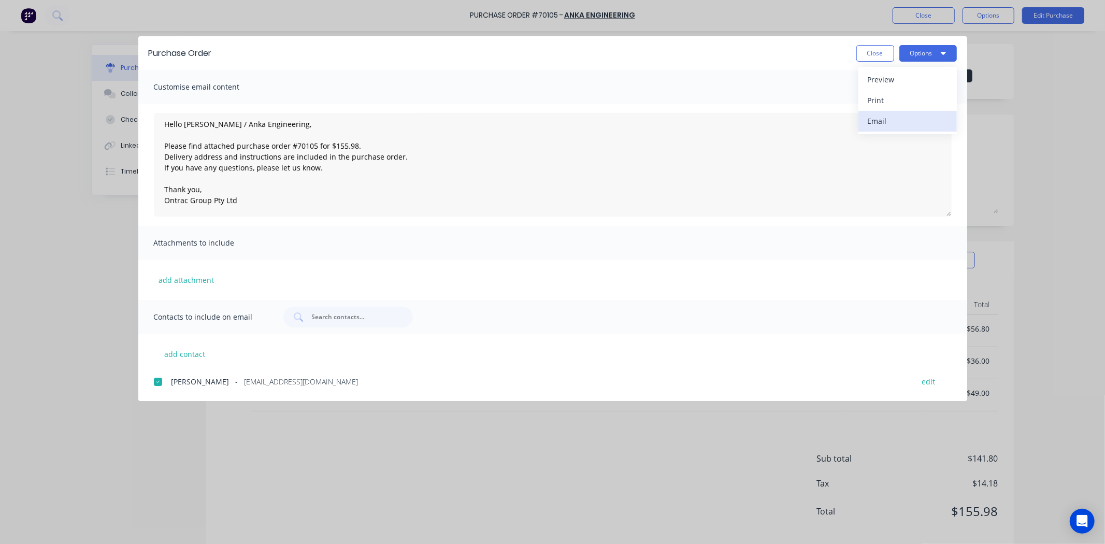
click at [897, 125] on div "Email" at bounding box center [908, 120] width 80 height 15
click at [335, 127] on textarea "Hello Max / Anka Engineering, Please find attached purchase order #70105 for $1…" at bounding box center [553, 165] width 798 height 104
click at [313, 136] on textarea "Hello Max / Anka Engineering, Please find attached purchase order #70105 for $1…" at bounding box center [553, 165] width 798 height 104
click at [877, 52] on button "Close" at bounding box center [875, 53] width 38 height 17
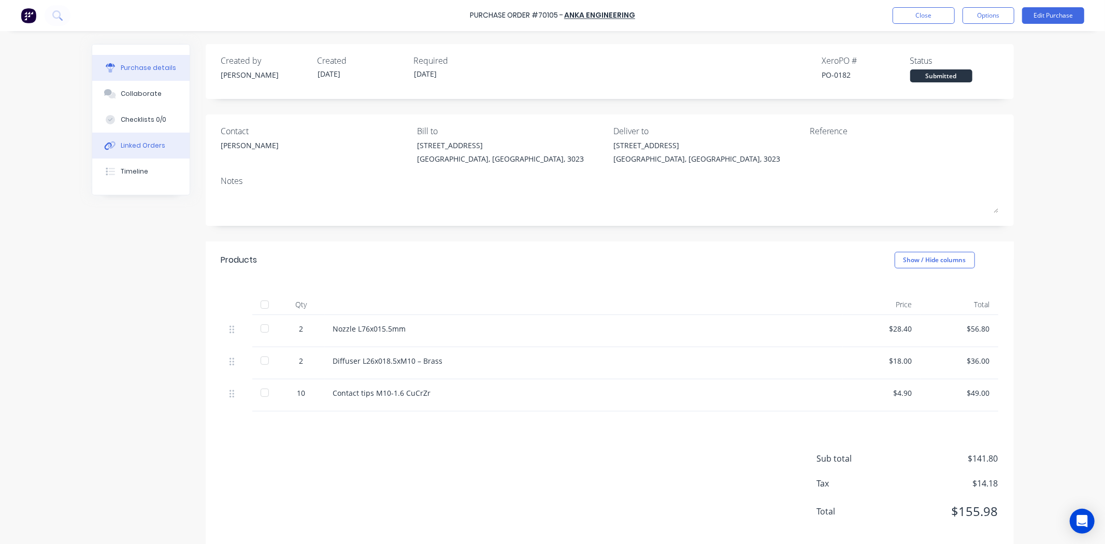
drag, startPoint x: 911, startPoint y: 21, endPoint x: 142, endPoint y: 147, distance: 778.7
click at [71, 253] on div "Purchase Order #70105 - Anka Engineering Close Options Edit Purchase Purchase d…" at bounding box center [552, 272] width 1105 height 544
click at [125, 195] on div "Purchase details Collaborate Checklists 0/0 Linked Orders Timeline" at bounding box center [141, 119] width 98 height 151
click at [140, 177] on button "Timeline" at bounding box center [140, 172] width 97 height 26
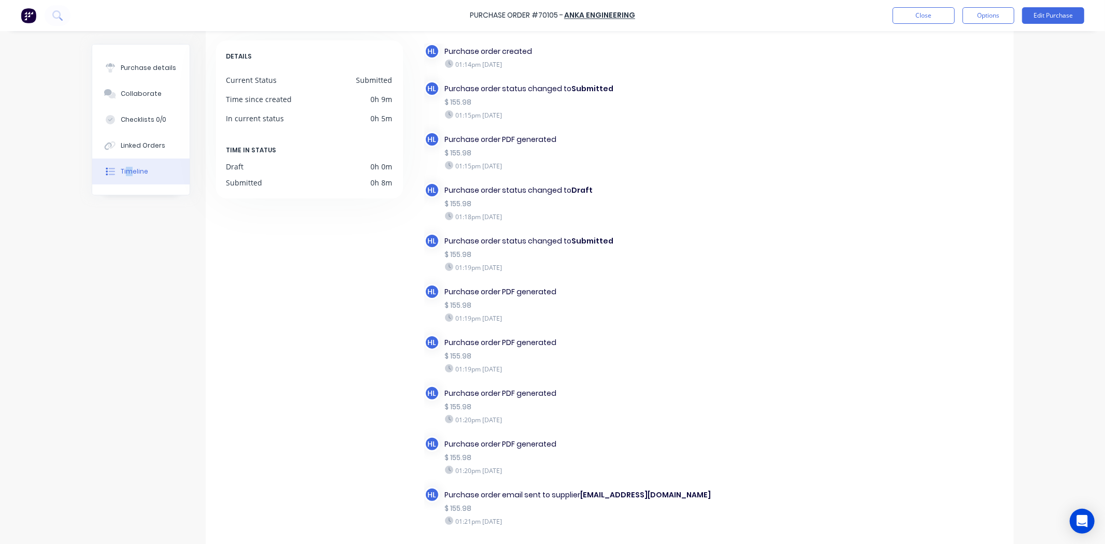
scroll to position [87, 0]
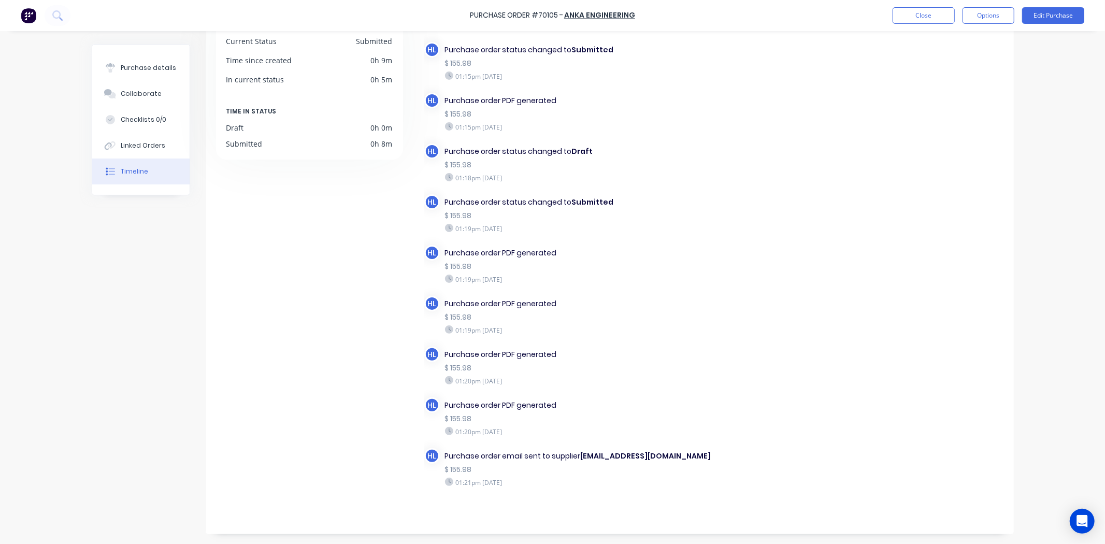
click at [707, 397] on div "Purchase order PDF generated $ 155.98 01:20pm Friday 03/10/25" at bounding box center [579, 417] width 278 height 41
click at [342, 254] on div "DETAILS Current Status Submitted Time since created 0h 9m In current status 0h …" at bounding box center [314, 260] width 197 height 517
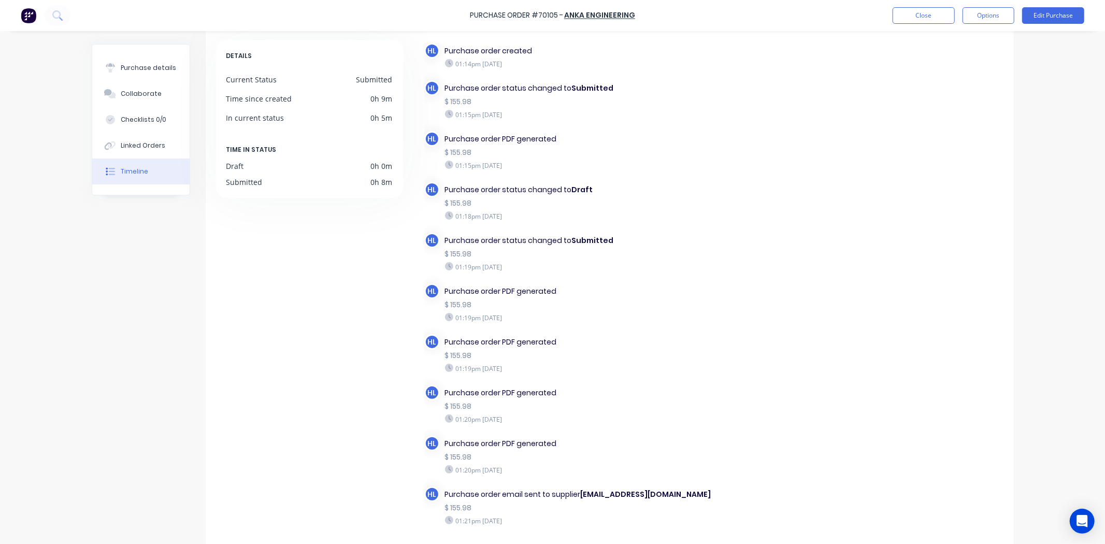
scroll to position [0, 0]
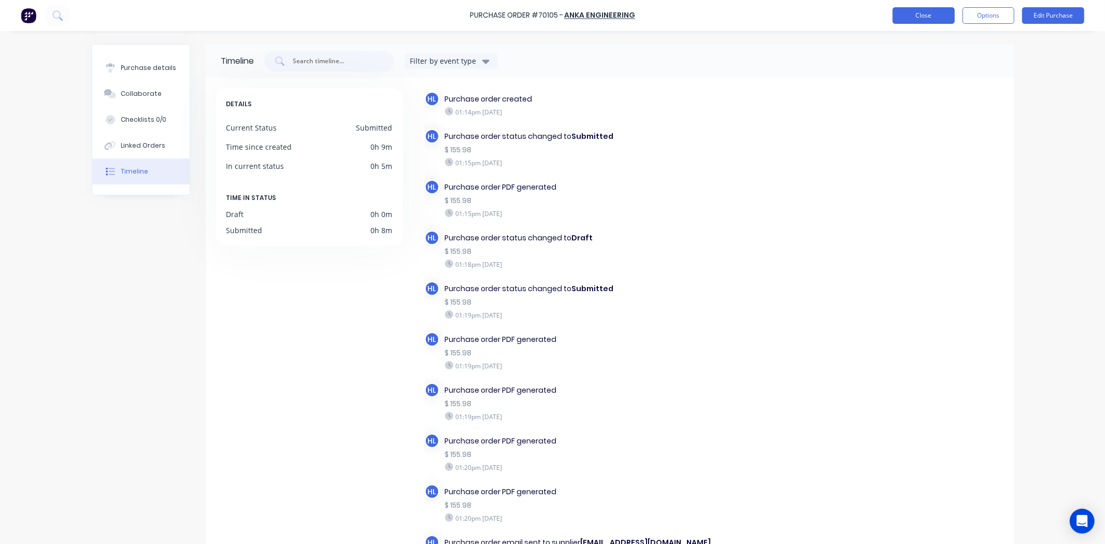
click at [934, 13] on button "Close" at bounding box center [924, 15] width 62 height 17
